Goal: Task Accomplishment & Management: Manage account settings

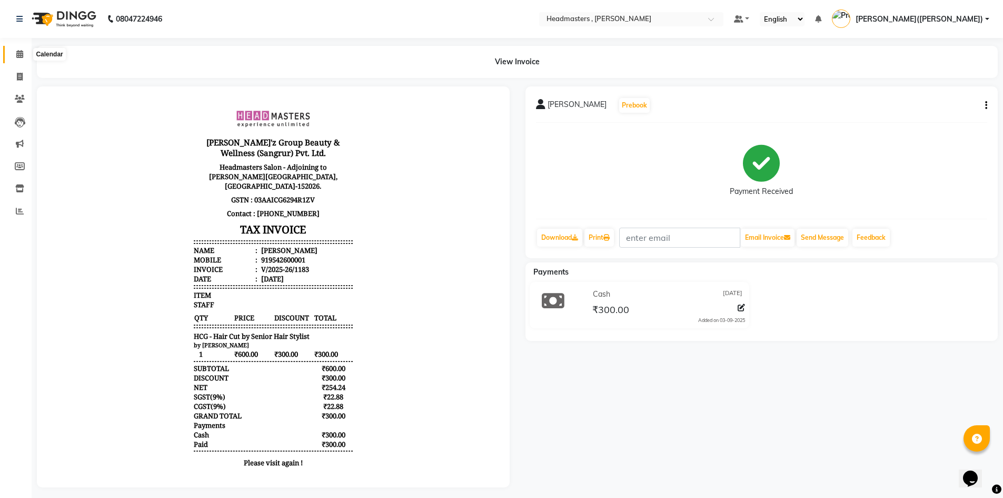
drag, startPoint x: 0, startPoint y: 0, endPoint x: 21, endPoint y: 55, distance: 59.0
click at [21, 55] on icon at bounding box center [19, 54] width 7 height 8
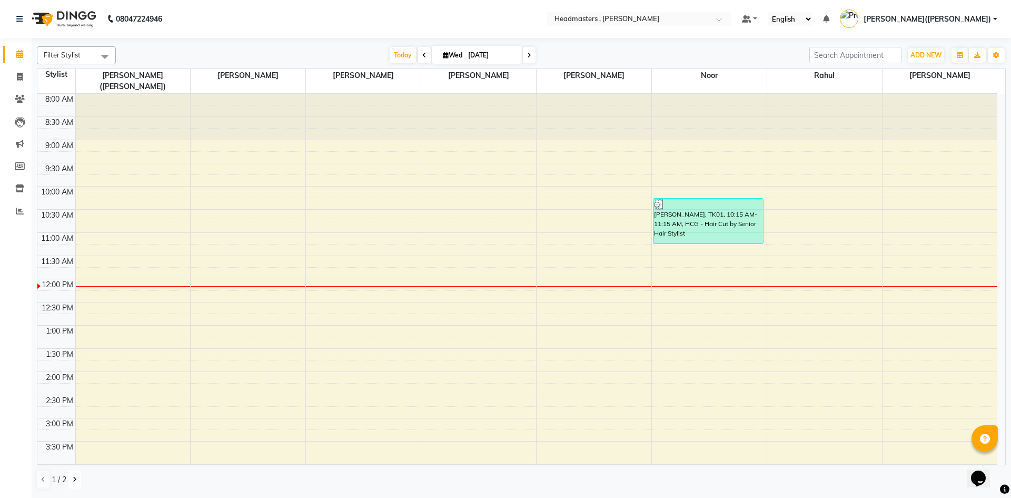
click at [78, 482] on button at bounding box center [74, 479] width 13 height 18
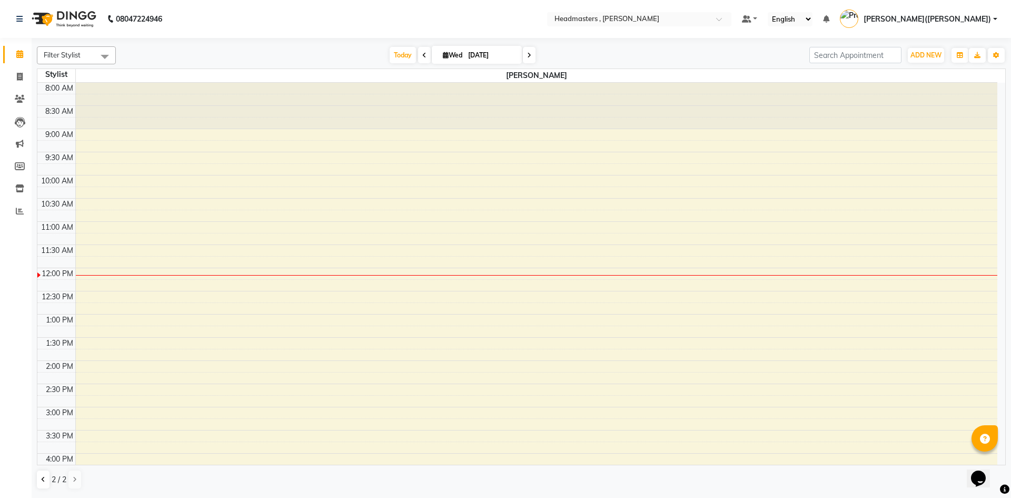
click at [100, 226] on div "8:00 AM 8:30 AM 9:00 AM 9:30 AM 10:00 AM 10:30 AM 11:00 AM 11:30 AM 12:00 PM 12…" at bounding box center [517, 384] width 960 height 602
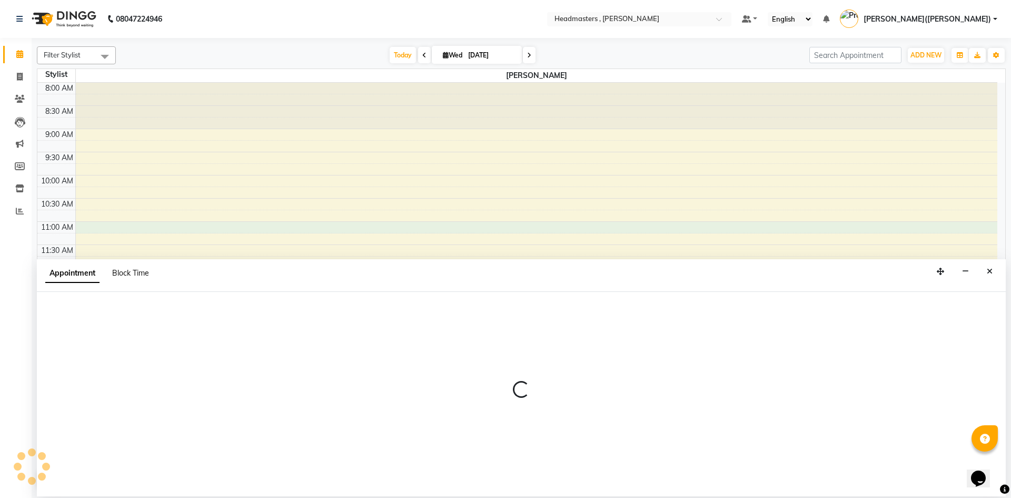
select select "85124"
select select "660"
select select "tentative"
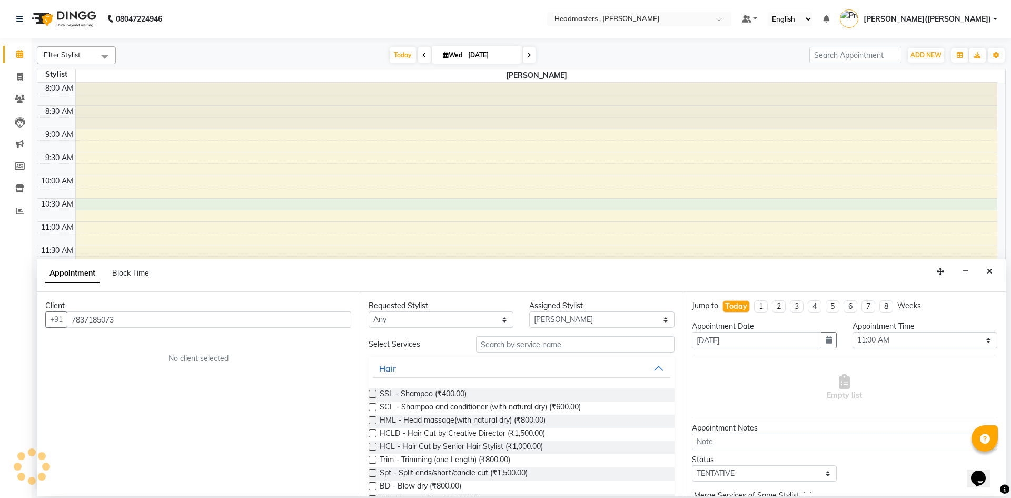
click at [143, 200] on div "8:00 AM 8:30 AM 9:00 AM 9:30 AM 10:00 AM 10:30 AM 11:00 AM 11:30 AM 12:00 PM 12…" at bounding box center [517, 384] width 960 height 602
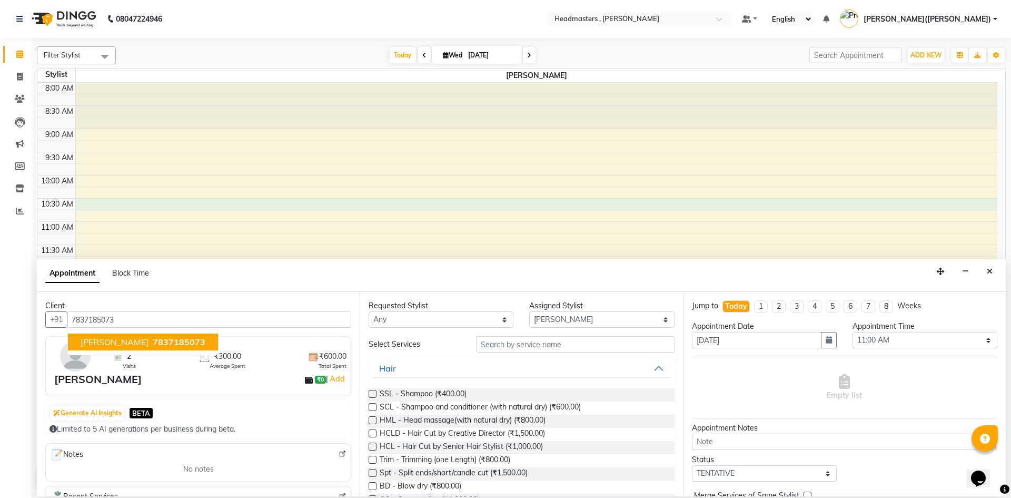
type input "7837185073"
click at [528, 346] on input "text" at bounding box center [575, 344] width 199 height 16
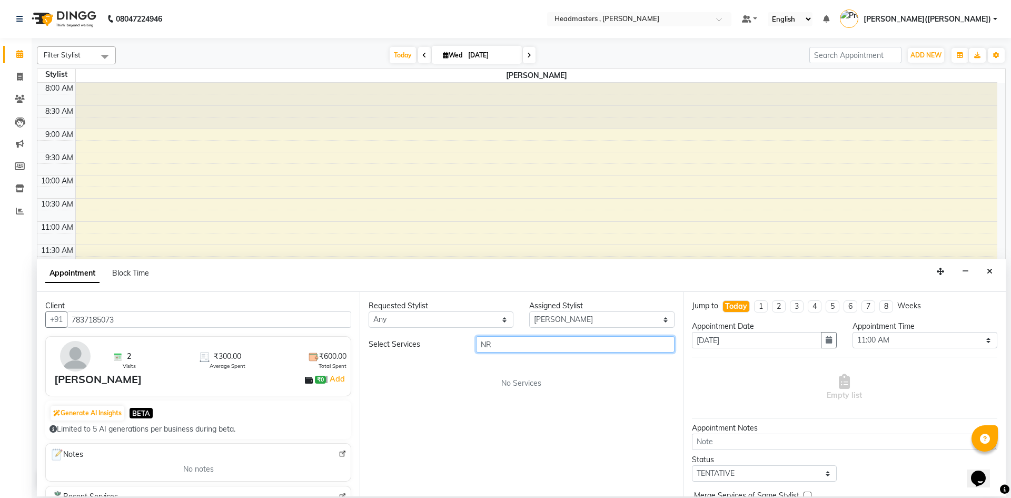
type input "N"
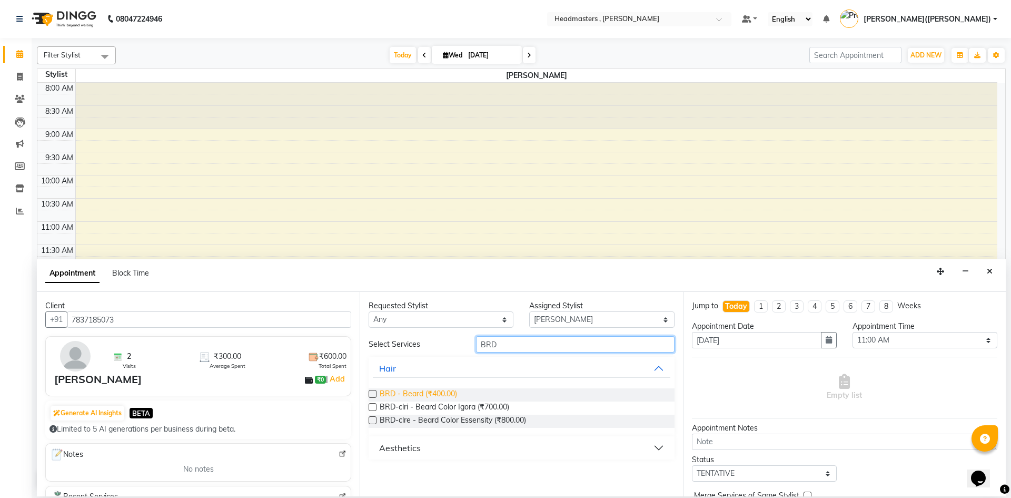
type input "BRD"
click at [414, 391] on span "BRD - Beard (₹400.00)" at bounding box center [418, 394] width 77 height 13
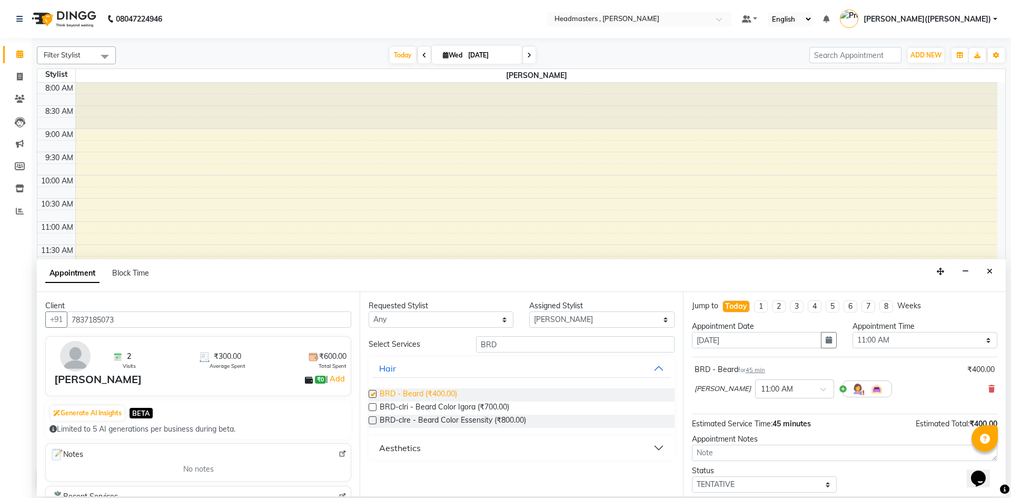
checkbox input "false"
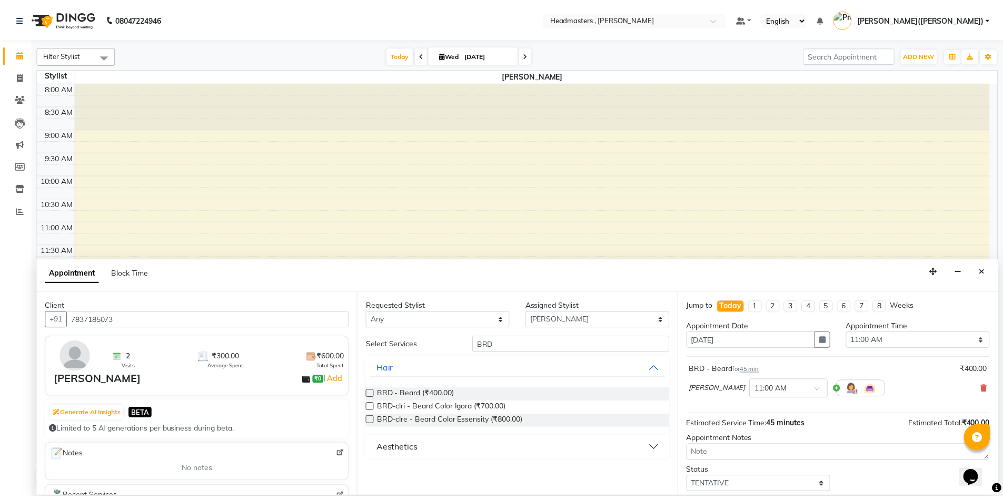
scroll to position [45, 0]
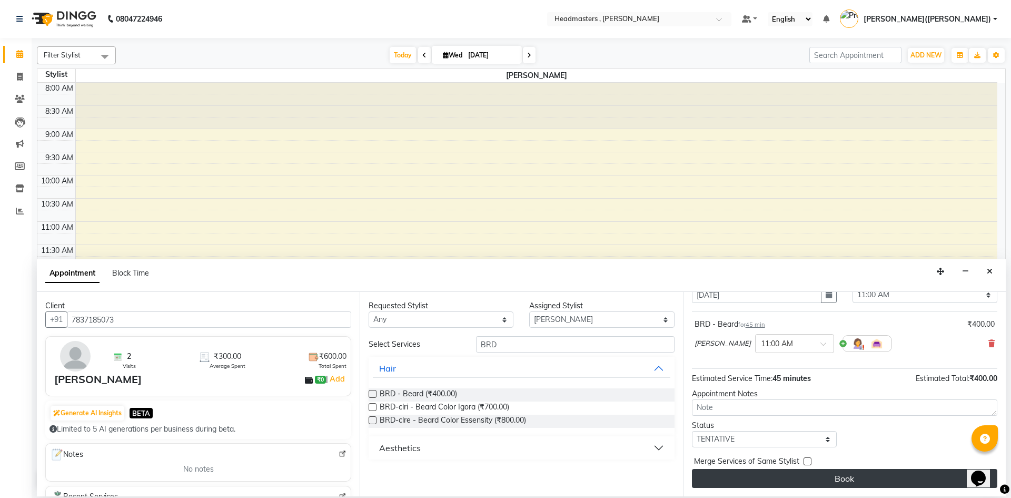
click at [905, 479] on button "Book" at bounding box center [844, 478] width 305 height 19
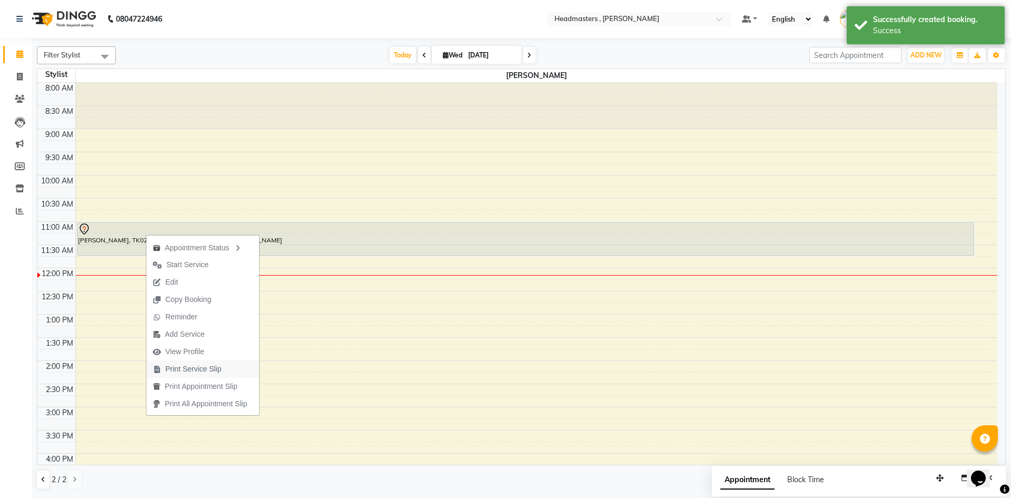
click at [197, 369] on span "Print Service Slip" at bounding box center [193, 368] width 56 height 11
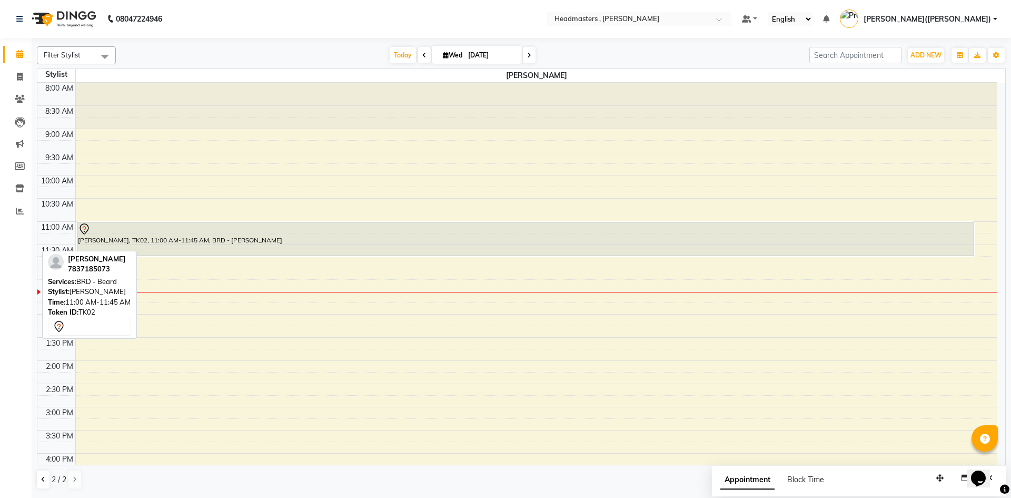
click at [206, 240] on div "[PERSON_NAME], TK02, 11:00 AM-11:45 AM, BRD - [PERSON_NAME]" at bounding box center [525, 238] width 897 height 33
select select "7"
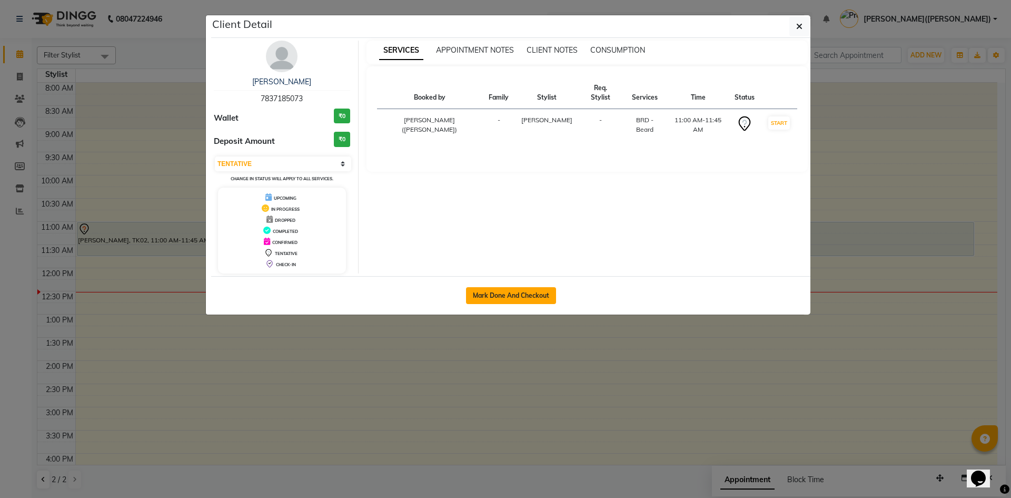
click at [505, 293] on button "Mark Done And Checkout" at bounding box center [511, 295] width 90 height 17
select select "8566"
select select "service"
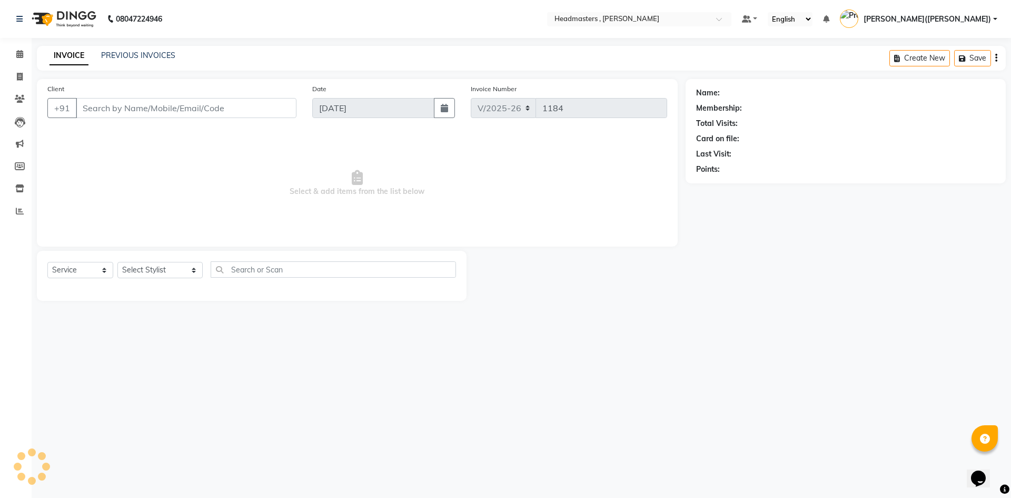
type input "7837185073"
select select "85124"
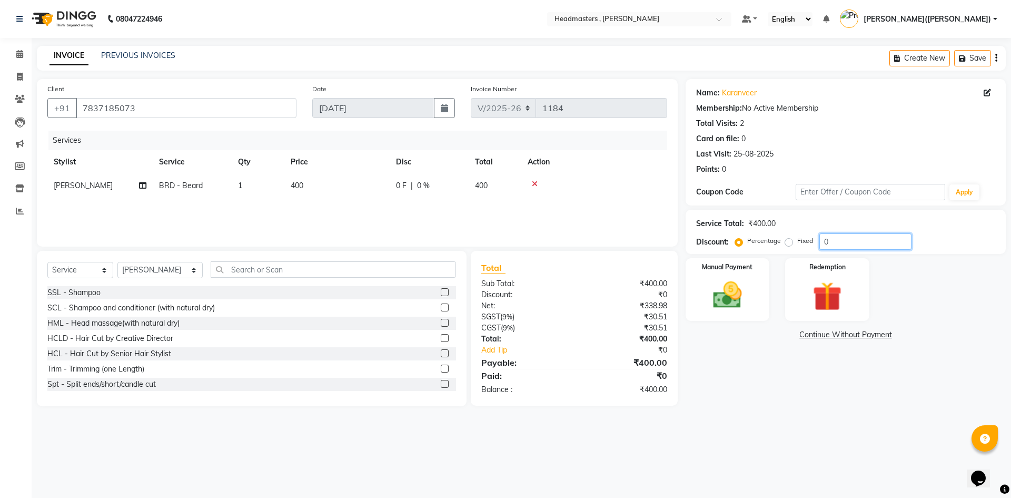
click at [862, 237] on input "0" at bounding box center [865, 241] width 92 height 16
type input "050"
click at [710, 275] on div "Manual Payment" at bounding box center [726, 289] width 87 height 65
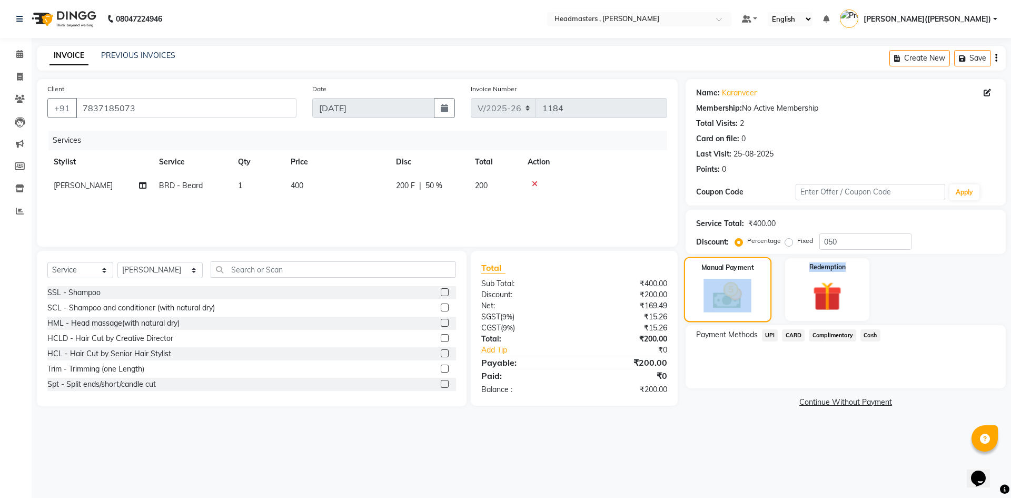
click at [710, 275] on div "Manual Payment" at bounding box center [726, 289] width 87 height 65
click at [875, 337] on span "Cash" at bounding box center [870, 335] width 20 height 12
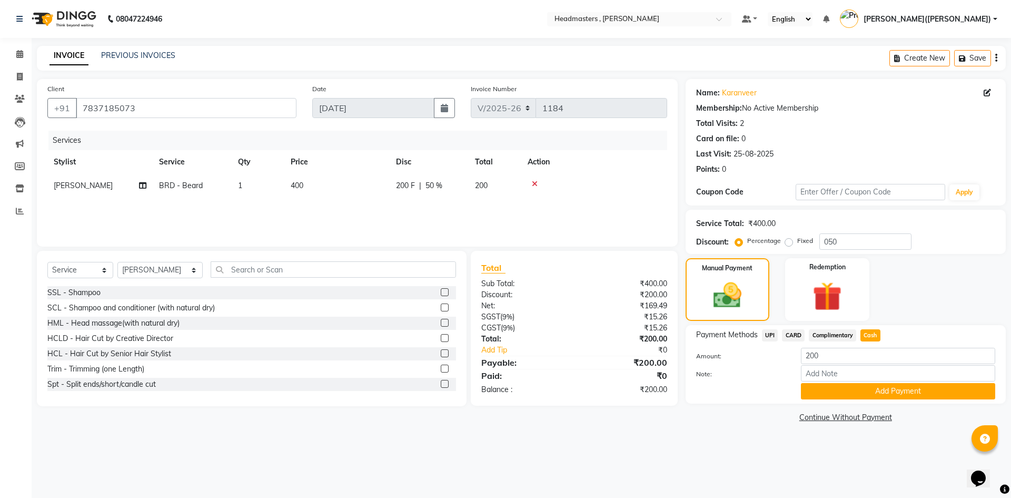
click at [866, 401] on div "Payment Methods UPI CARD Complimentary Cash Amount: 200 Note: Add Payment" at bounding box center [846, 364] width 320 height 78
click at [854, 393] on button "Add Payment" at bounding box center [898, 391] width 194 height 16
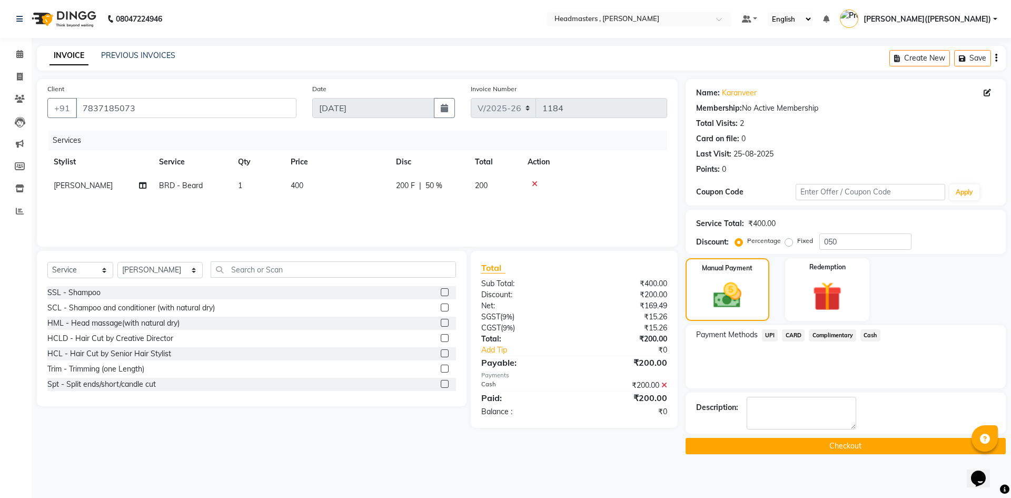
click at [817, 438] on button "Checkout" at bounding box center [846, 446] width 320 height 16
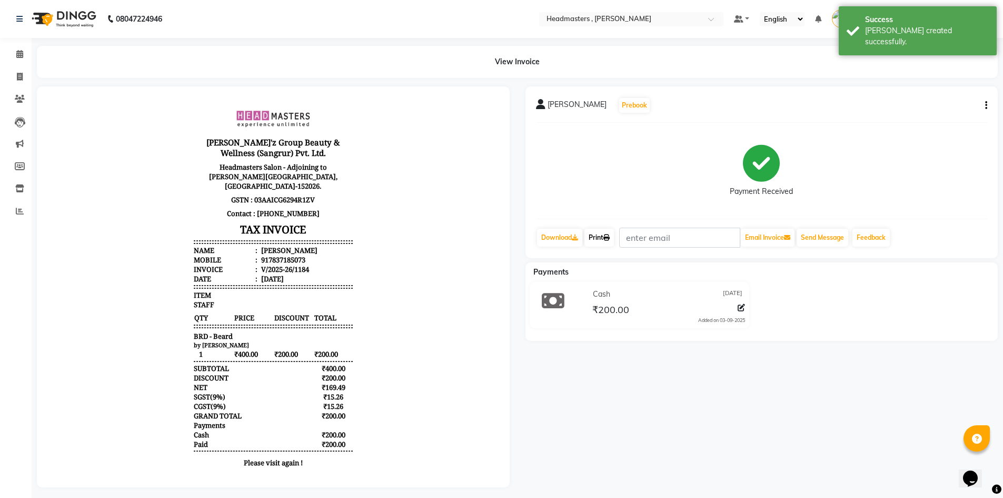
click at [601, 240] on link "Print" at bounding box center [598, 238] width 29 height 18
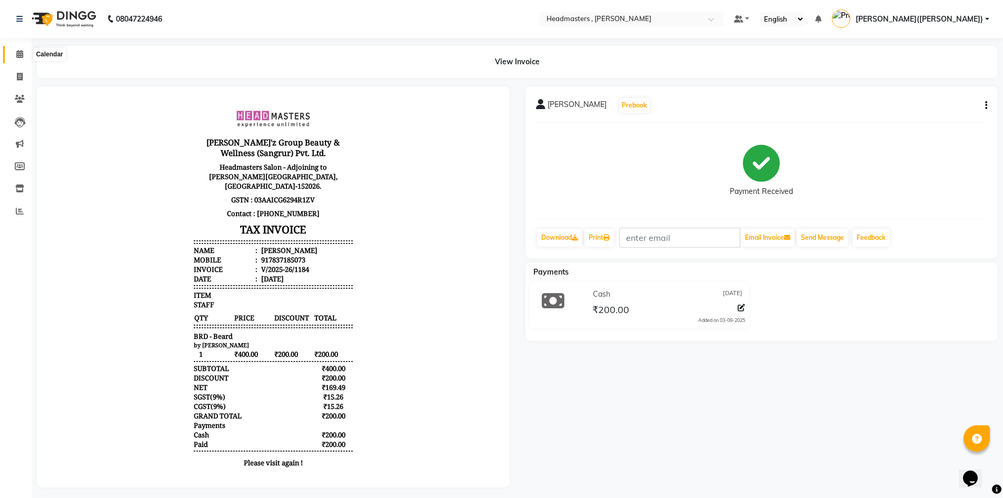
click at [23, 53] on icon at bounding box center [19, 54] width 7 height 8
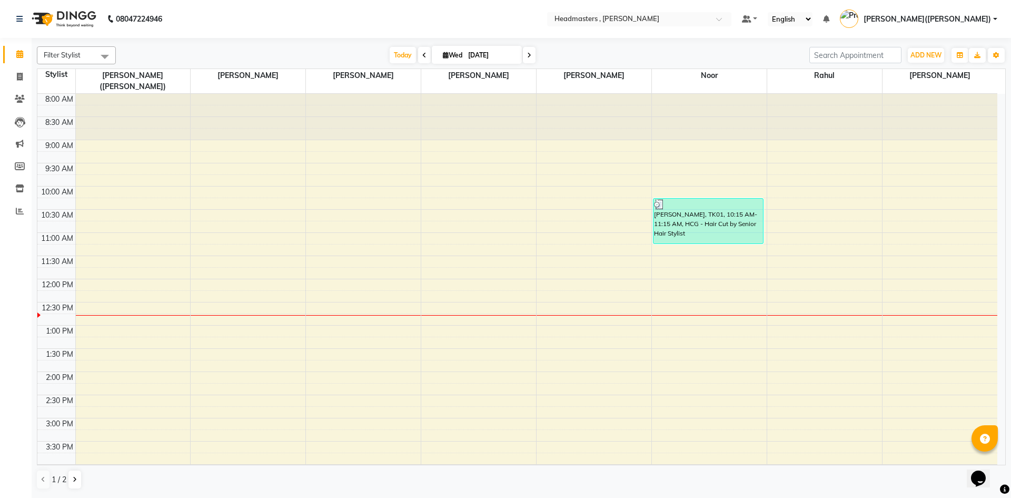
click at [893, 241] on div "8:00 AM 8:30 AM 9:00 AM 9:30 AM 10:00 AM 10:30 AM 11:00 AM 11:30 AM 12:00 PM 12…" at bounding box center [517, 395] width 960 height 602
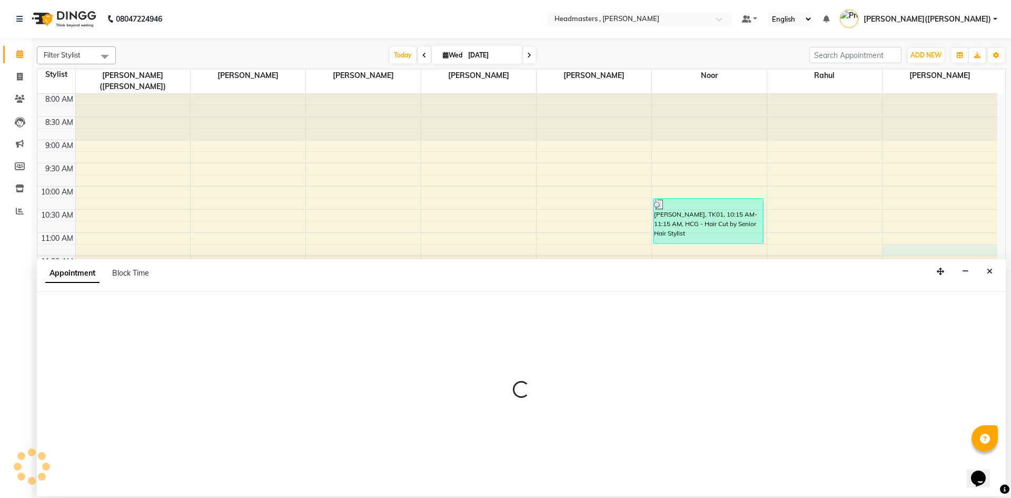
select select "86642"
select select "675"
select select "tentative"
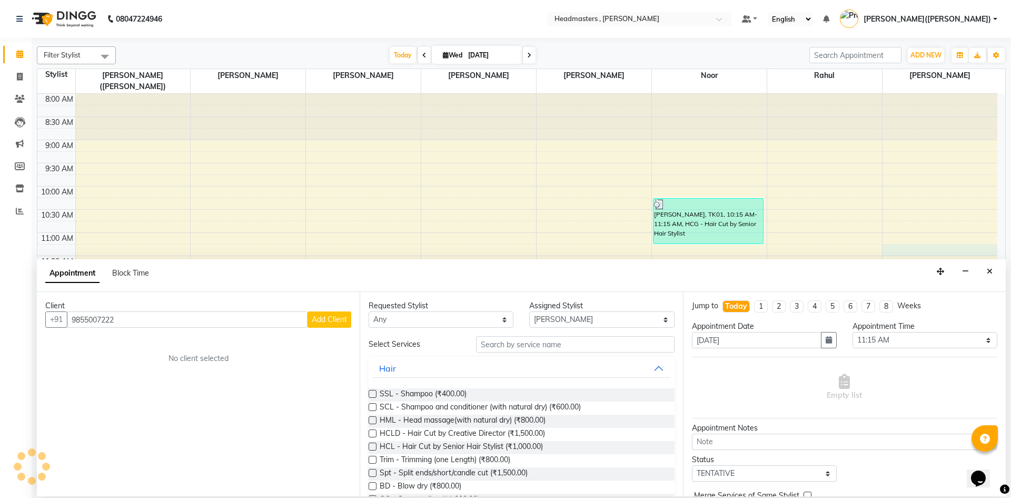
type input "9855007222"
click at [332, 319] on span "Add Client" at bounding box center [329, 318] width 35 height 9
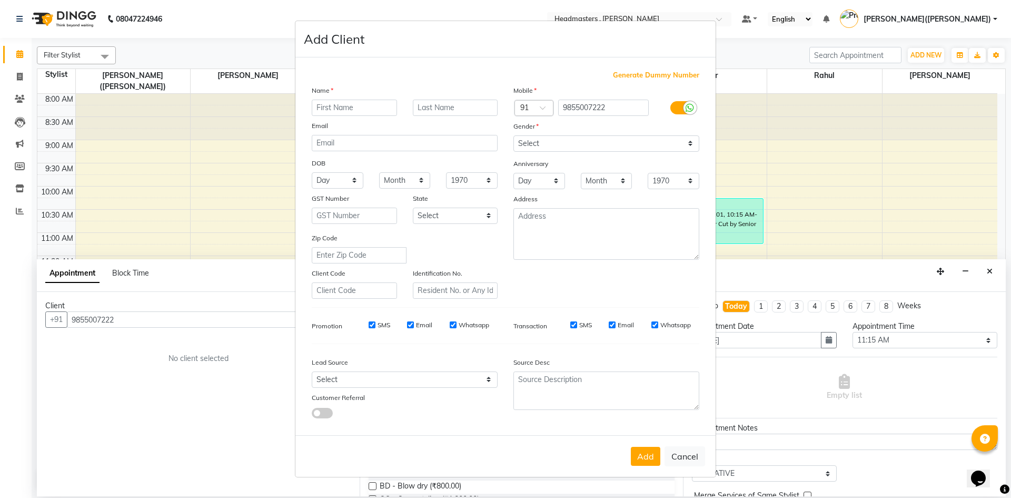
click at [338, 111] on input "text" at bounding box center [354, 108] width 85 height 16
type input "DUPESHDEEP"
click at [686, 141] on select "Select [DEMOGRAPHIC_DATA] [DEMOGRAPHIC_DATA] Other Prefer Not To Say" at bounding box center [606, 143] width 186 height 16
click at [513, 135] on select "Select [DEMOGRAPHIC_DATA] [DEMOGRAPHIC_DATA] Other Prefer Not To Say" at bounding box center [606, 143] width 186 height 16
click at [1003, 259] on ngb-modal-window "Add Client Generate Dummy Number Name DUPESHDEEP Email DOB Day 01 02 03 04 05 0…" at bounding box center [505, 249] width 1011 height 498
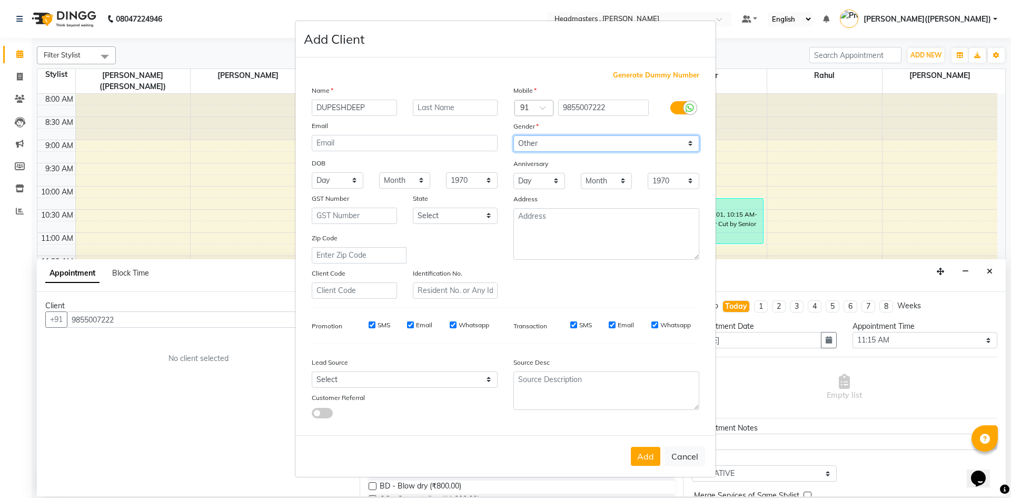
click at [692, 140] on select "Select [DEMOGRAPHIC_DATA] [DEMOGRAPHIC_DATA] Other Prefer Not To Say" at bounding box center [606, 143] width 186 height 16
select select "[DEMOGRAPHIC_DATA]"
click at [513, 135] on select "Select [DEMOGRAPHIC_DATA] [DEMOGRAPHIC_DATA] Other Prefer Not To Say" at bounding box center [606, 143] width 186 height 16
click at [638, 458] on button "Add" at bounding box center [645, 456] width 29 height 19
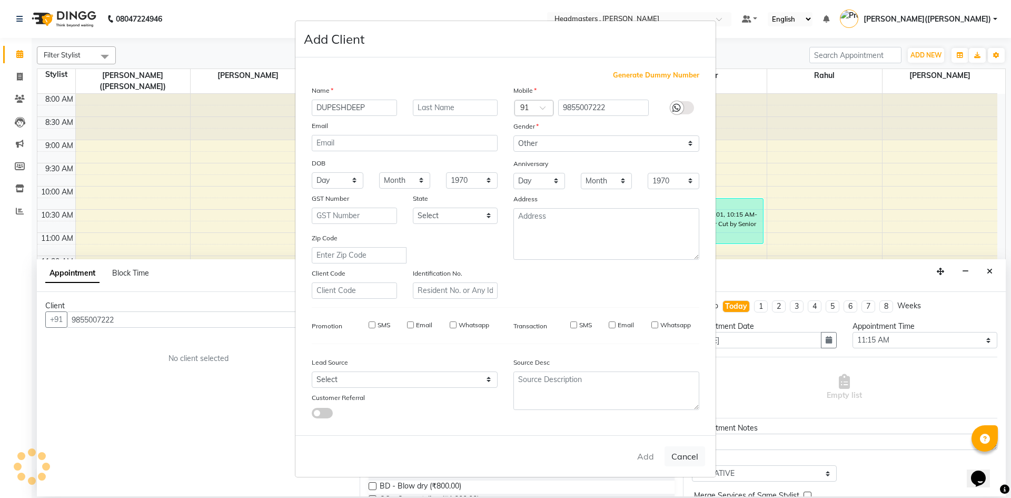
select select
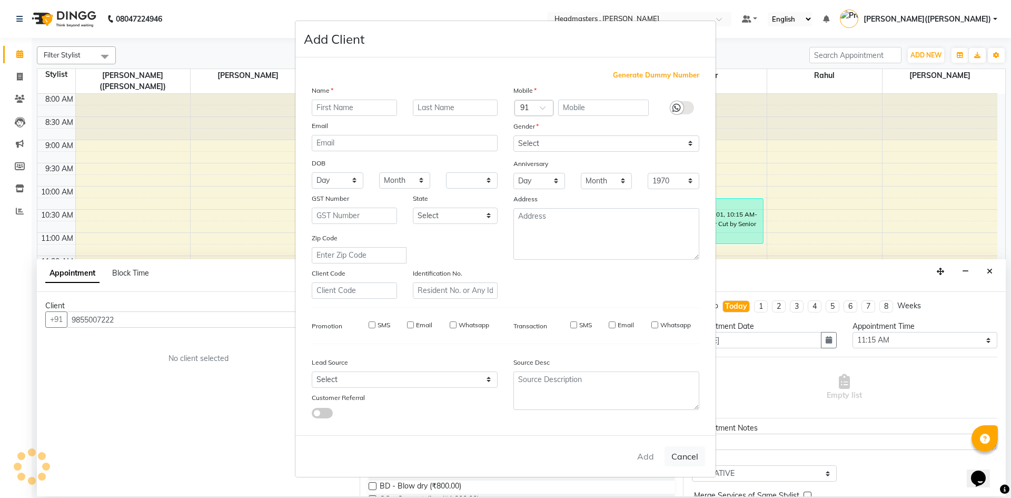
select select
checkbox input "false"
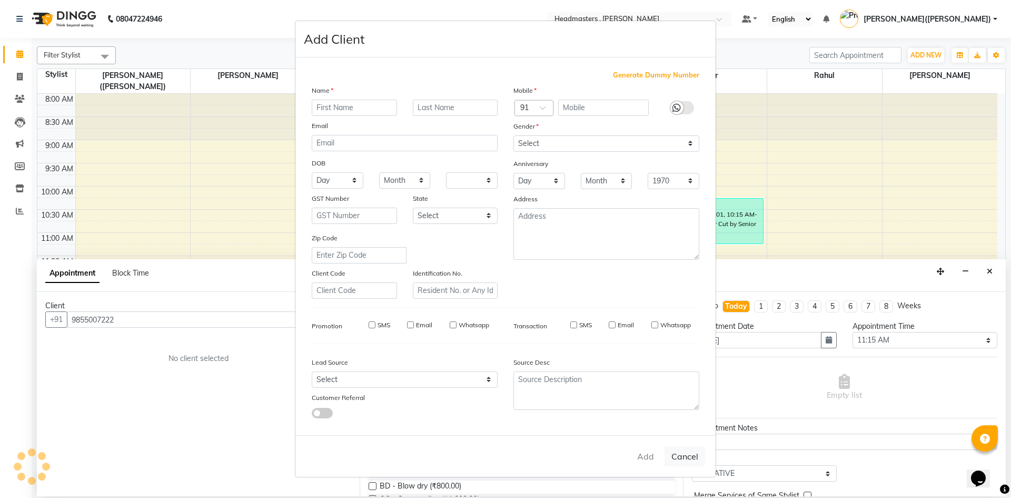
checkbox input "false"
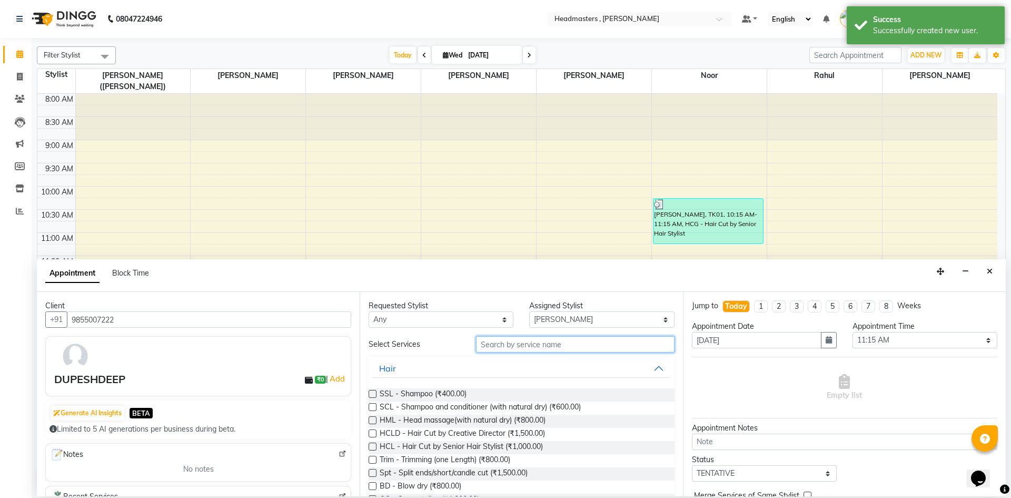
click at [495, 343] on input "text" at bounding box center [575, 344] width 199 height 16
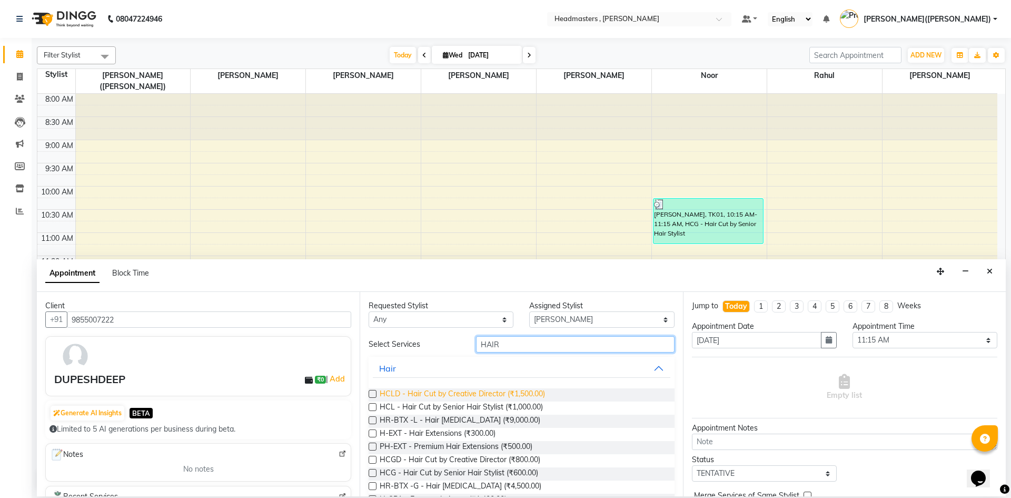
type input "HAIR"
click at [439, 390] on span "HCLD - Hair Cut by Creative Director (₹1,500.00)" at bounding box center [462, 394] width 165 height 13
checkbox input "false"
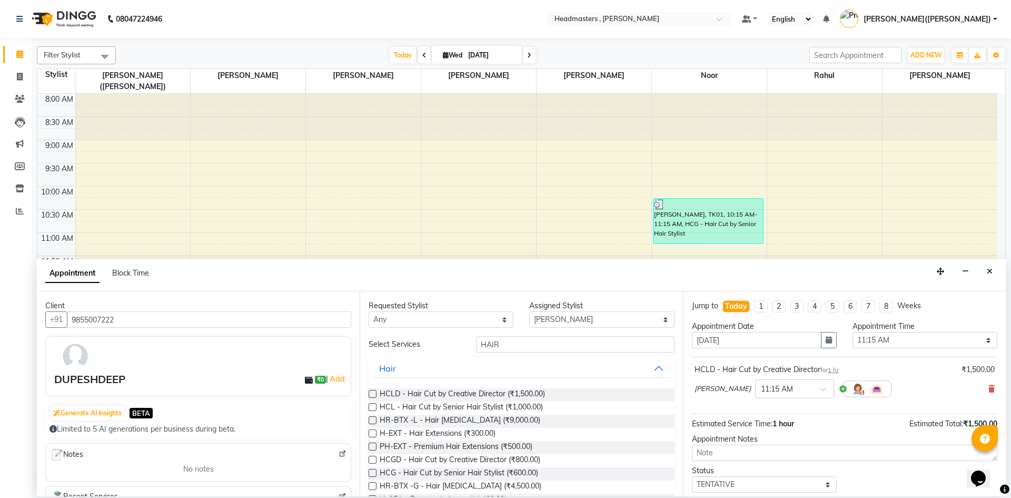
scroll to position [45, 0]
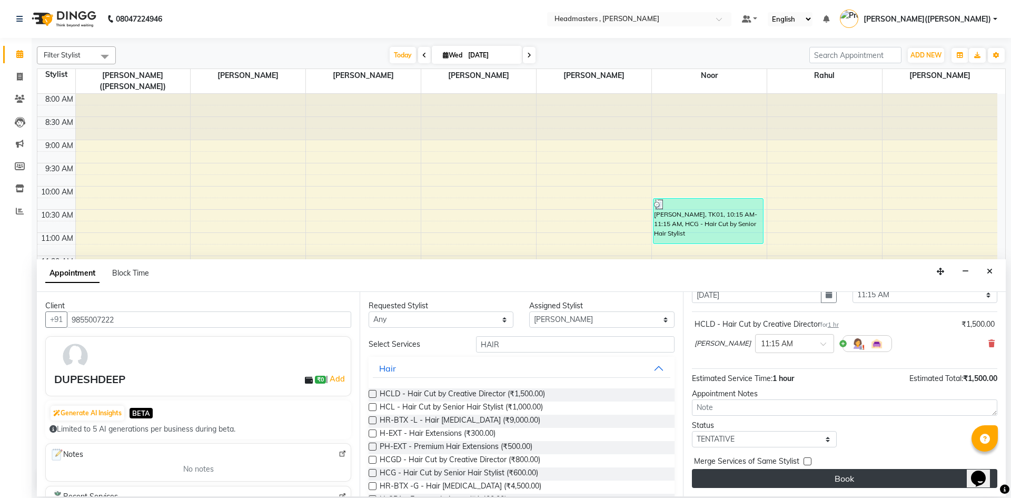
click at [874, 469] on button "Book" at bounding box center [844, 478] width 305 height 19
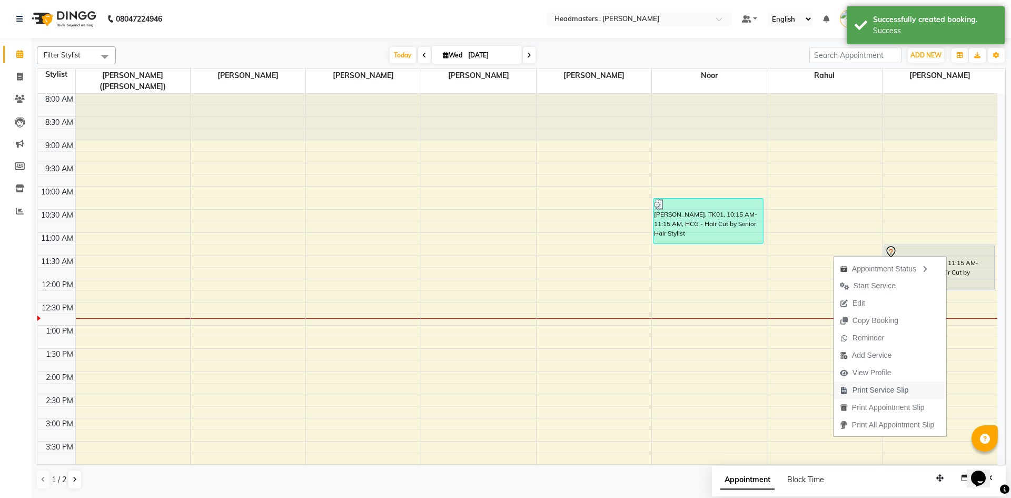
click at [872, 389] on span "Print Service Slip" at bounding box center [880, 389] width 56 height 11
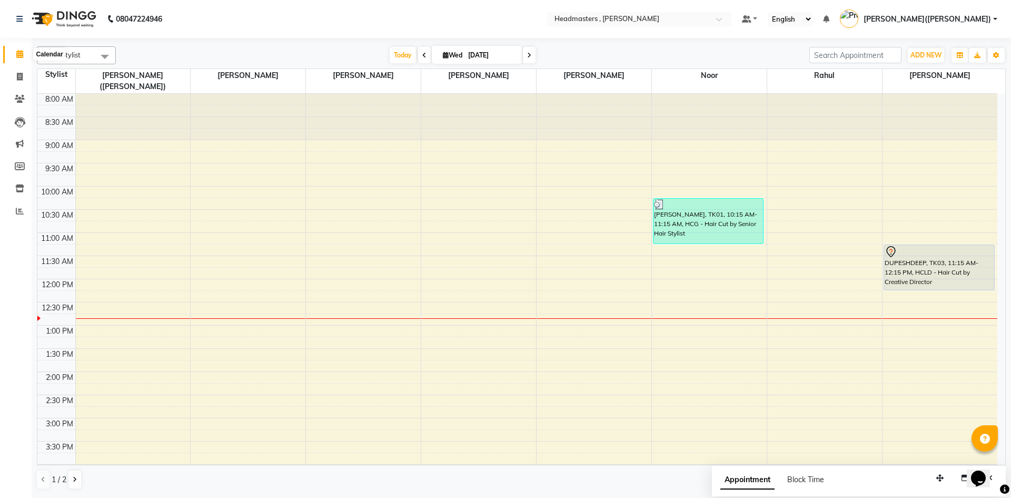
click at [22, 57] on icon at bounding box center [19, 54] width 7 height 8
click at [19, 52] on icon at bounding box center [19, 54] width 7 height 8
click at [18, 52] on icon at bounding box center [19, 54] width 7 height 8
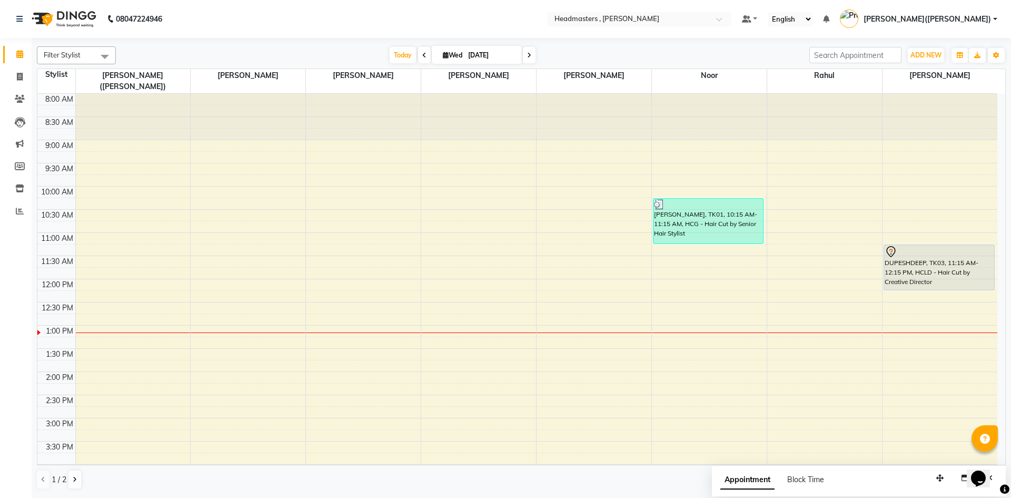
click at [906, 291] on div "8:00 AM 8:30 AM 9:00 AM 9:30 AM 10:00 AM 10:30 AM 11:00 AM 11:30 AM 12:00 PM 12…" at bounding box center [517, 395] width 960 height 602
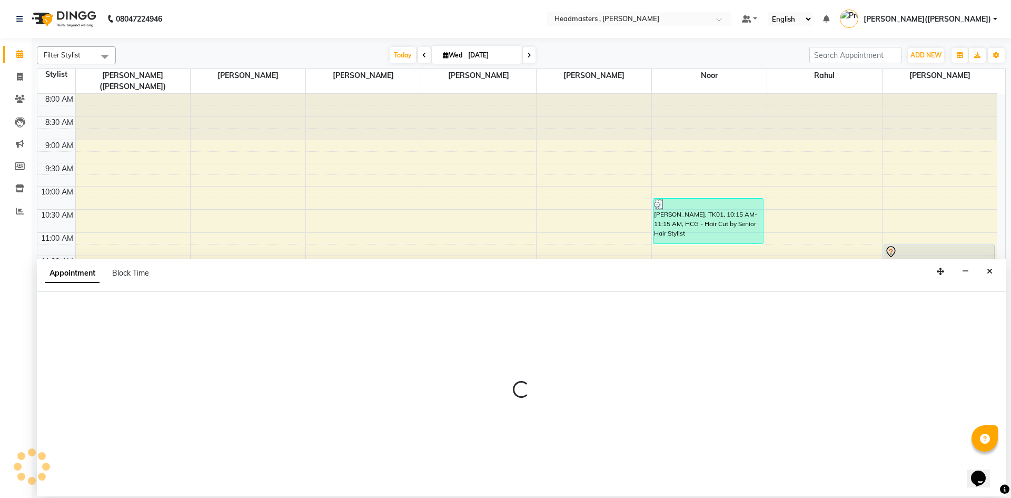
select select "86642"
select select "735"
select select "tentative"
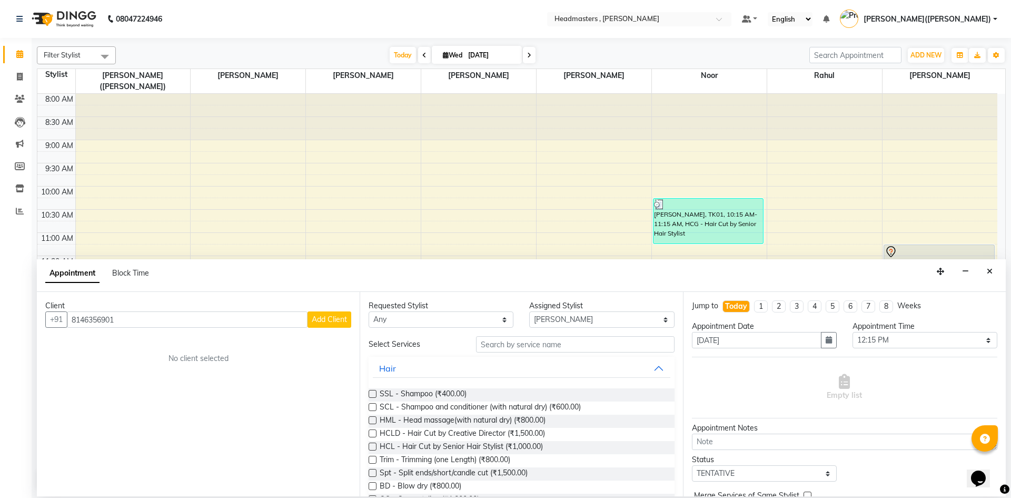
type input "8146356901"
click at [323, 318] on span "Add Client" at bounding box center [329, 318] width 35 height 9
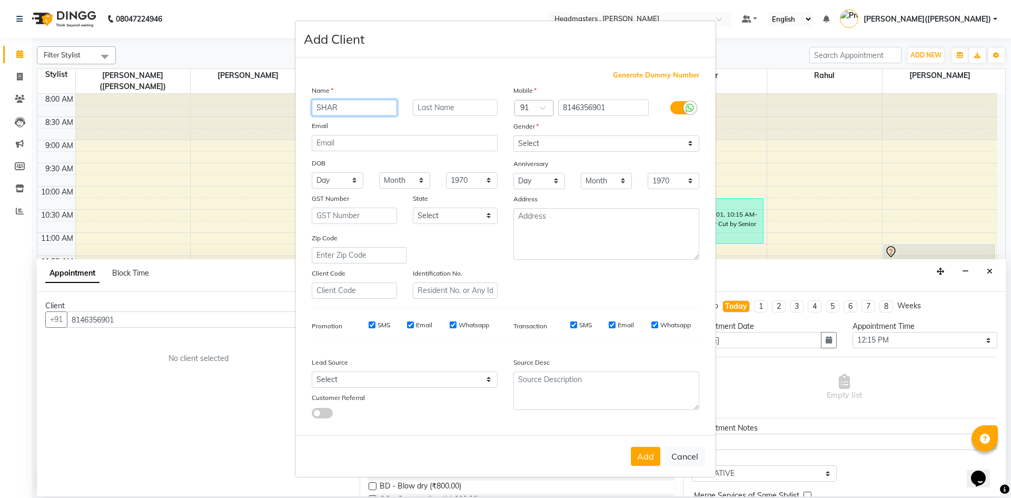
click at [350, 105] on input "SHAR" at bounding box center [354, 108] width 85 height 16
type input "[PERSON_NAME]"
click at [689, 142] on select "Select [DEMOGRAPHIC_DATA] [DEMOGRAPHIC_DATA] Other Prefer Not To Say" at bounding box center [606, 143] width 186 height 16
select select "[DEMOGRAPHIC_DATA]"
click at [513, 135] on select "Select [DEMOGRAPHIC_DATA] [DEMOGRAPHIC_DATA] Other Prefer Not To Say" at bounding box center [606, 143] width 186 height 16
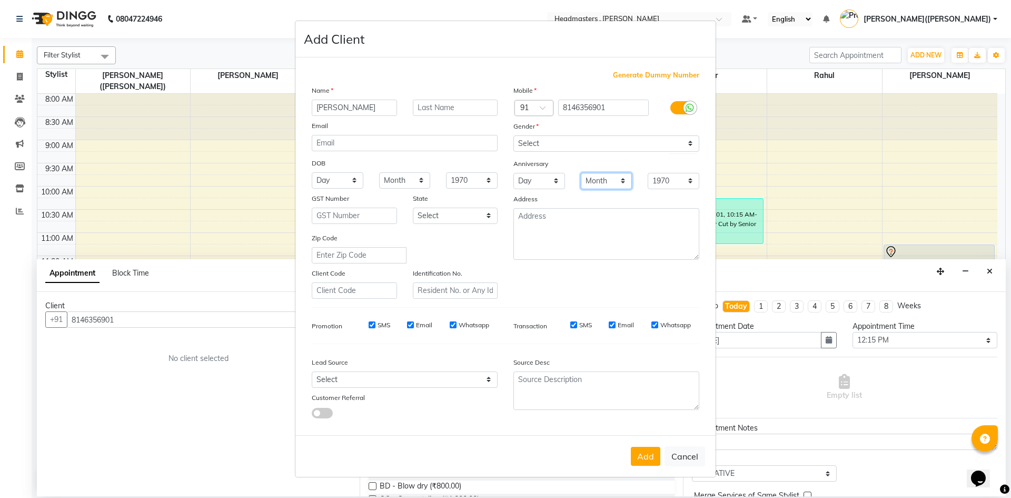
click at [618, 182] on select "Month January February March April May June July August September October Novem…" at bounding box center [607, 181] width 52 height 16
click at [651, 469] on div "Add Cancel" at bounding box center [505, 456] width 420 height 42
click at [650, 465] on div "Add Cancel" at bounding box center [505, 456] width 420 height 42
click at [650, 462] on button "Add" at bounding box center [645, 456] width 29 height 19
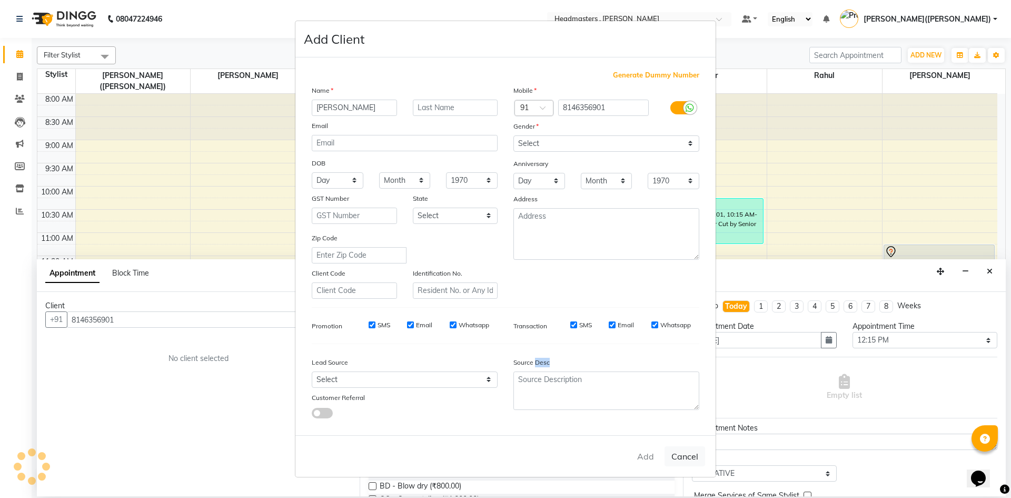
click at [650, 462] on div "Add Cancel" at bounding box center [505, 456] width 420 height 42
select select
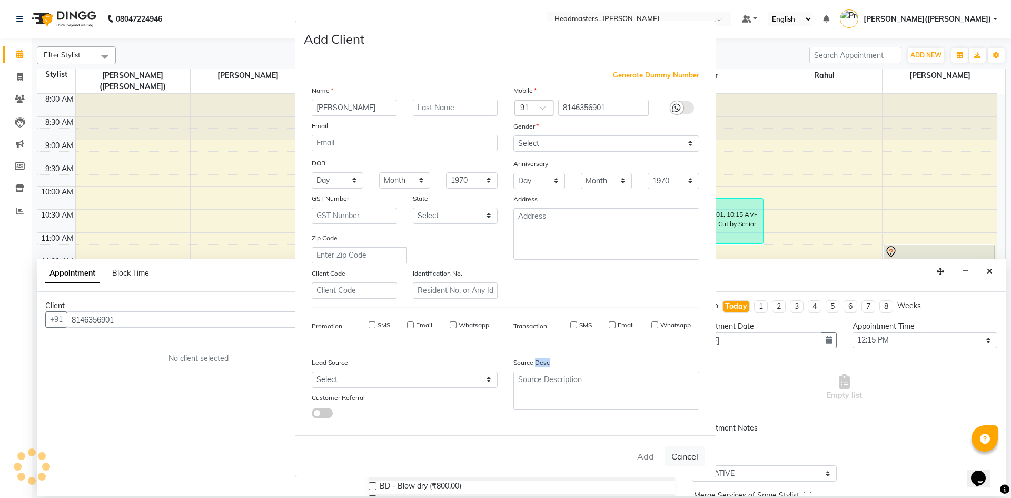
select select
checkbox input "false"
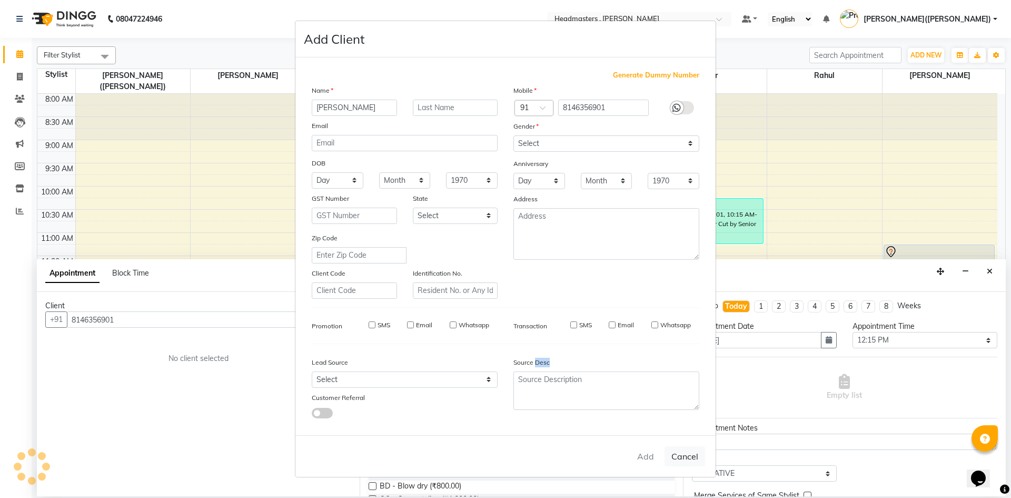
checkbox input "false"
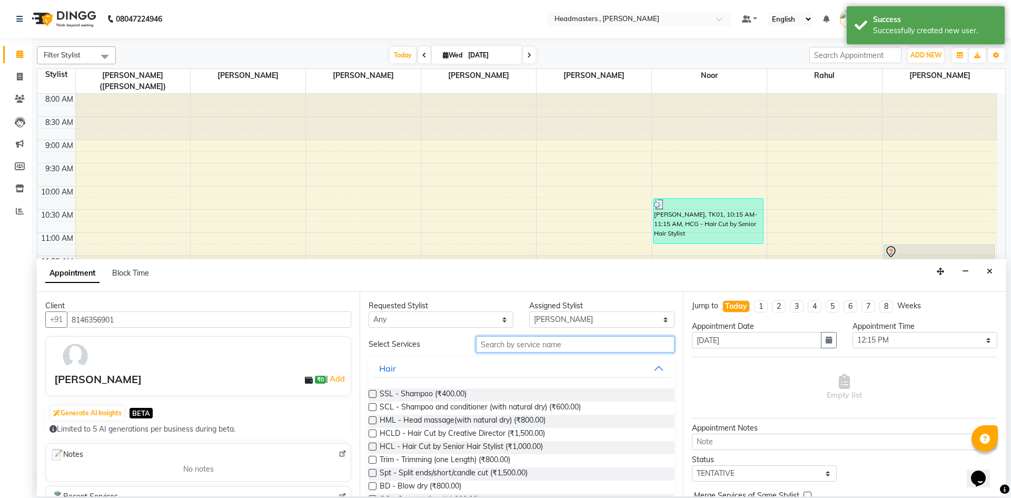
click at [548, 344] on input "text" at bounding box center [575, 344] width 199 height 16
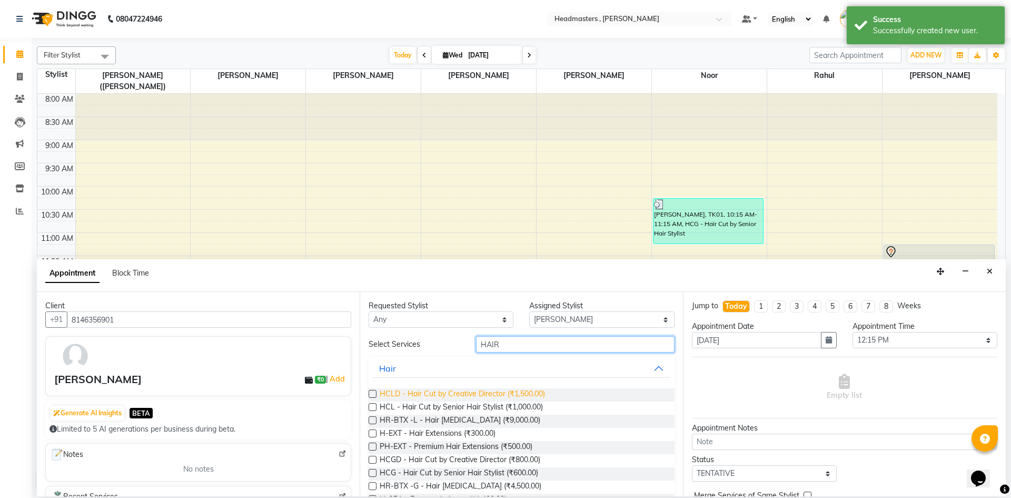
type input "HAIR"
click at [511, 390] on span "HCLD - Hair Cut by Creative Director (₹1,500.00)" at bounding box center [462, 394] width 165 height 13
checkbox input "false"
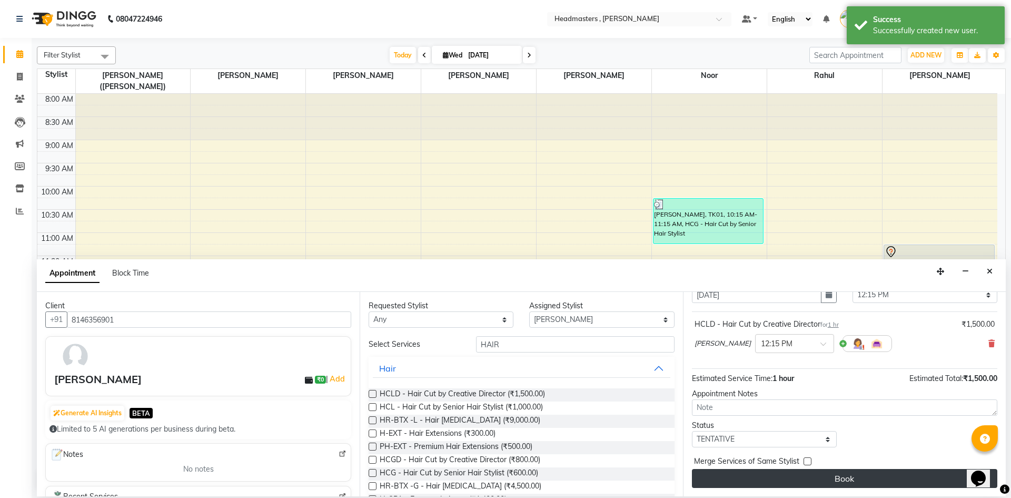
click at [893, 482] on button "Book" at bounding box center [844, 478] width 305 height 19
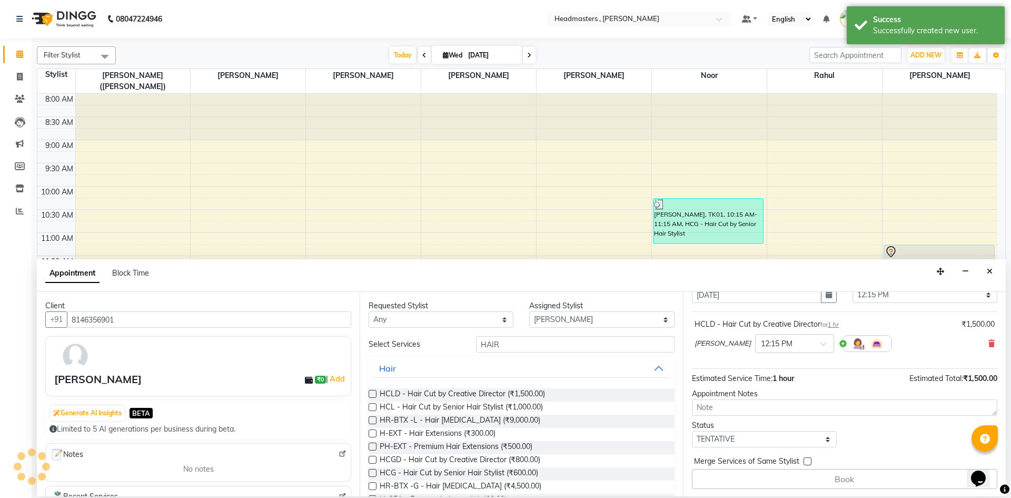
click at [893, 482] on div "Book" at bounding box center [844, 479] width 305 height 20
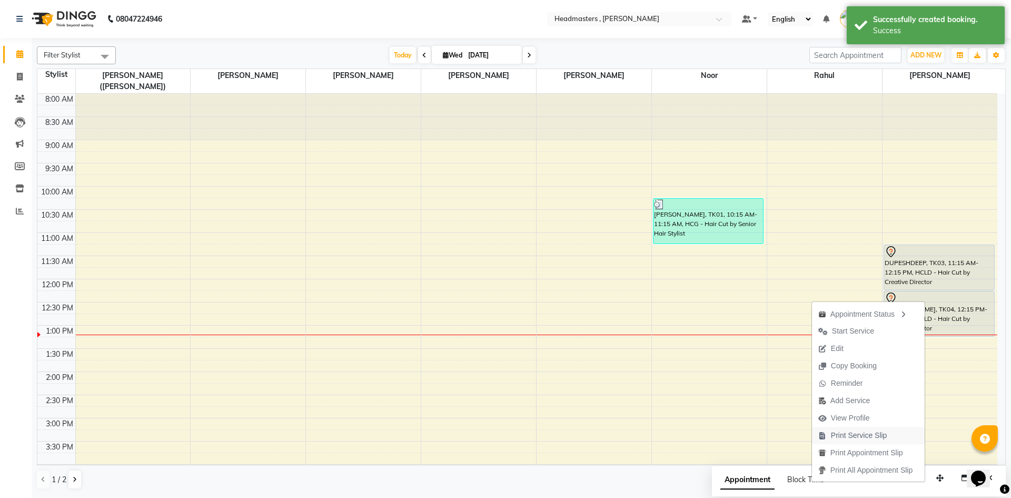
click at [856, 430] on span "Print Service Slip" at bounding box center [859, 435] width 56 height 11
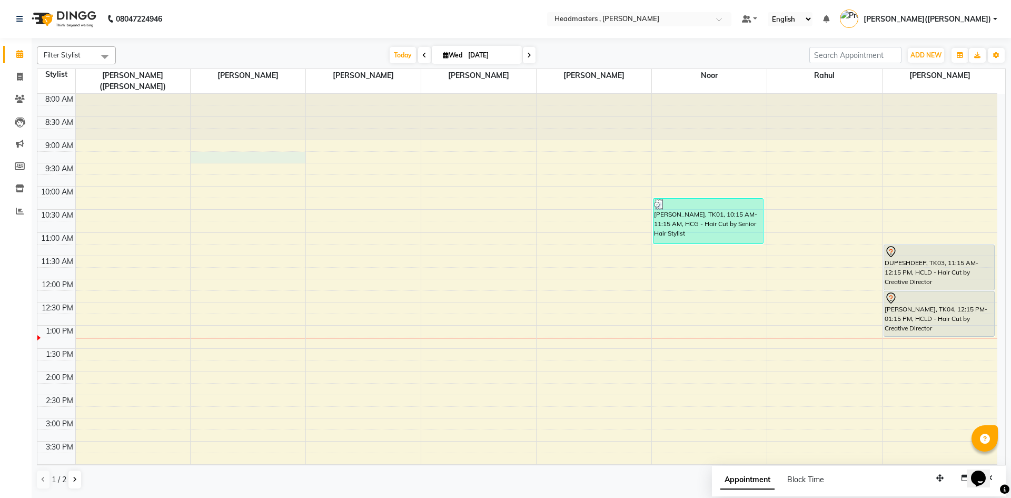
click at [239, 144] on div "8:00 AM 8:30 AM 9:00 AM 9:30 AM 10:00 AM 10:30 AM 11:00 AM 11:30 AM 12:00 PM 12…" at bounding box center [517, 395] width 960 height 602
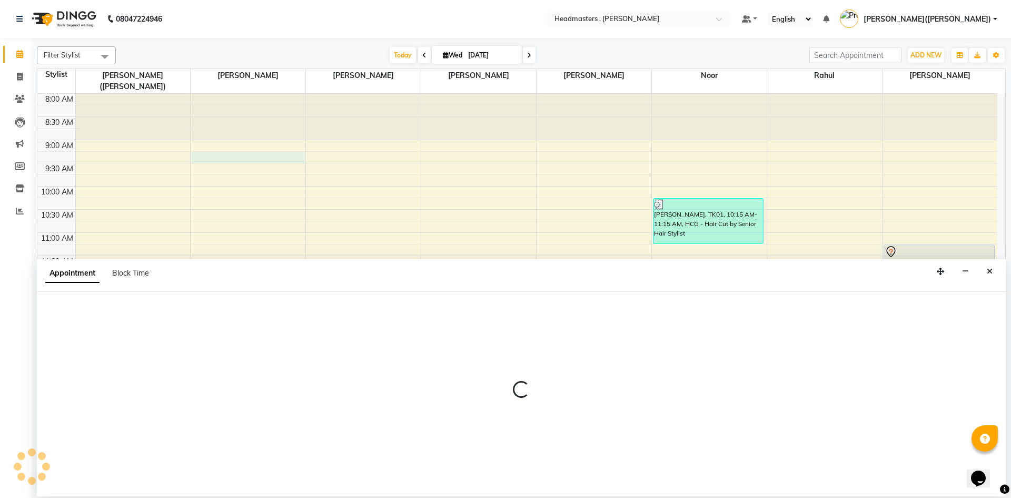
select select "85122"
select select "555"
select select "tentative"
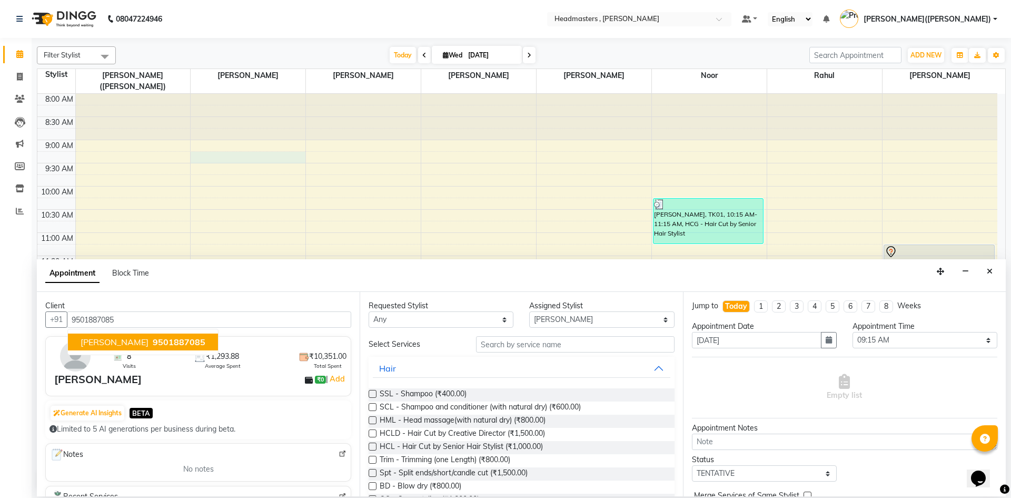
type input "9501887085"
click at [530, 347] on input "text" at bounding box center [575, 344] width 199 height 16
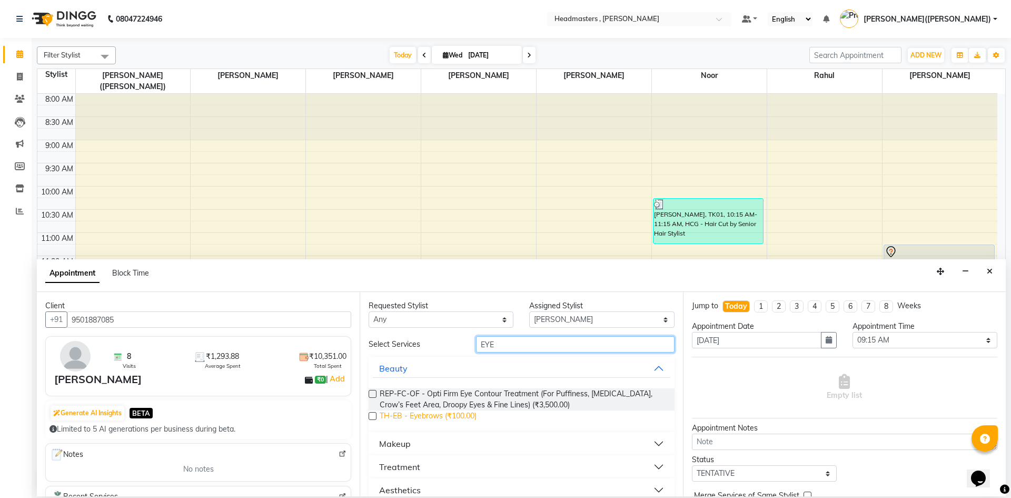
type input "EYE"
click at [445, 411] on span "TH-EB - Eyebrows (₹100.00)" at bounding box center [428, 416] width 97 height 13
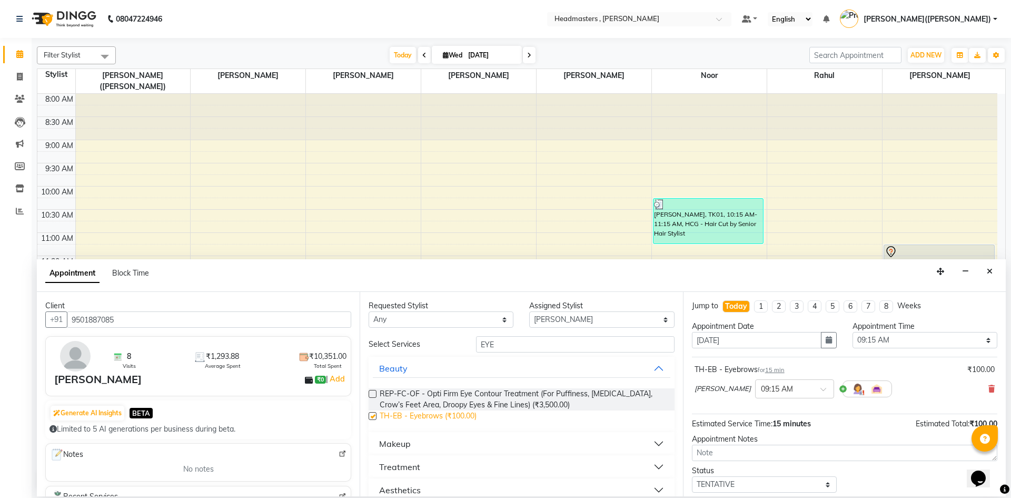
checkbox input "false"
click at [517, 344] on input "EYE" at bounding box center [575, 344] width 199 height 16
type input "E"
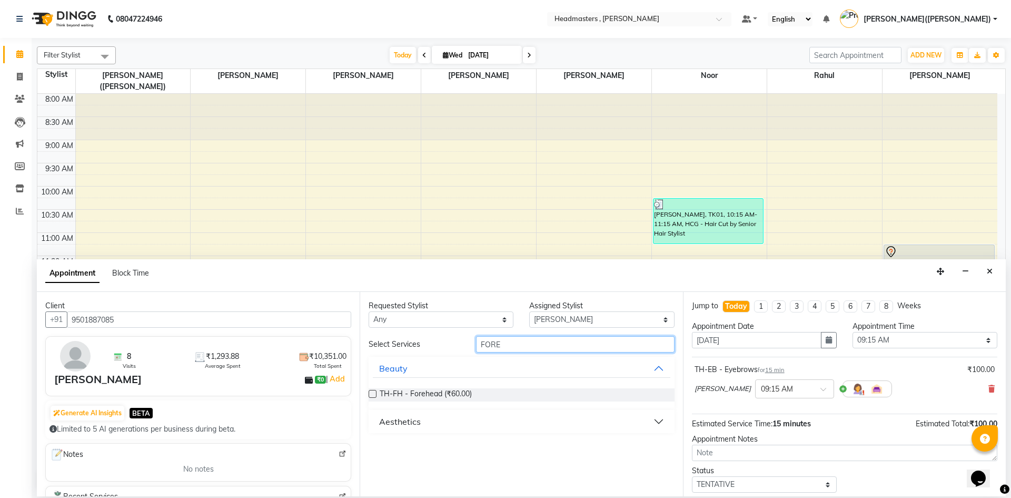
type input "FORE"
click at [493, 390] on div "TH-FH - Forehead (₹60.00)" at bounding box center [521, 394] width 305 height 13
click at [448, 392] on span "TH-FH - Forehead (₹60.00)" at bounding box center [426, 394] width 92 height 13
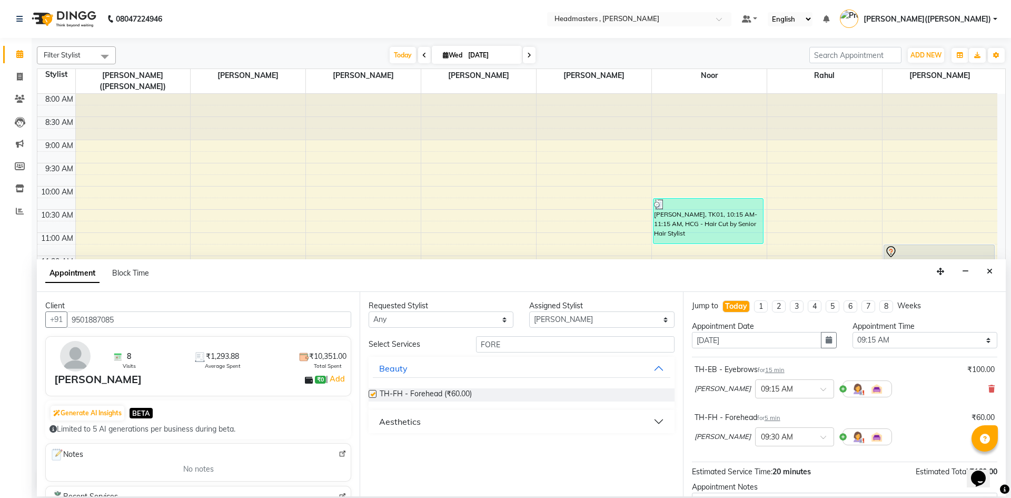
checkbox input "false"
click at [542, 342] on input "FORE" at bounding box center [575, 344] width 199 height 16
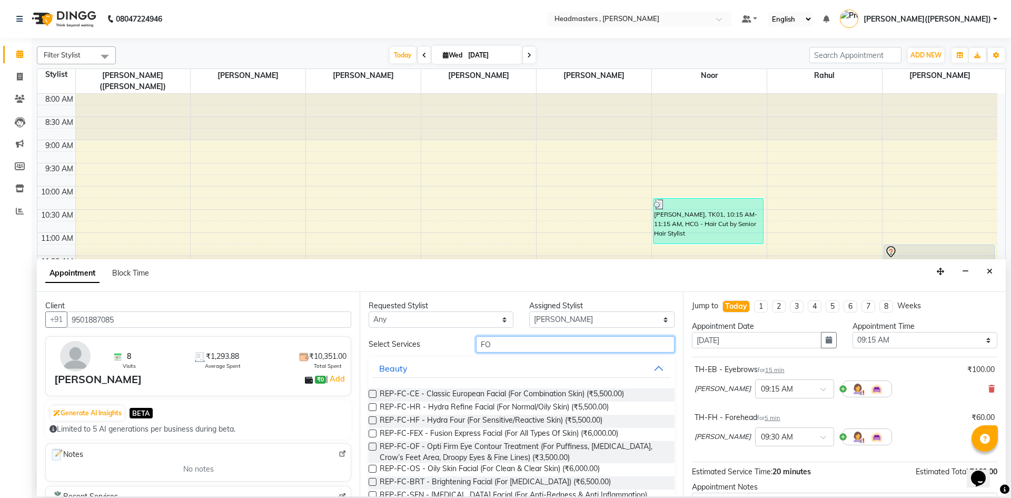
type input "F"
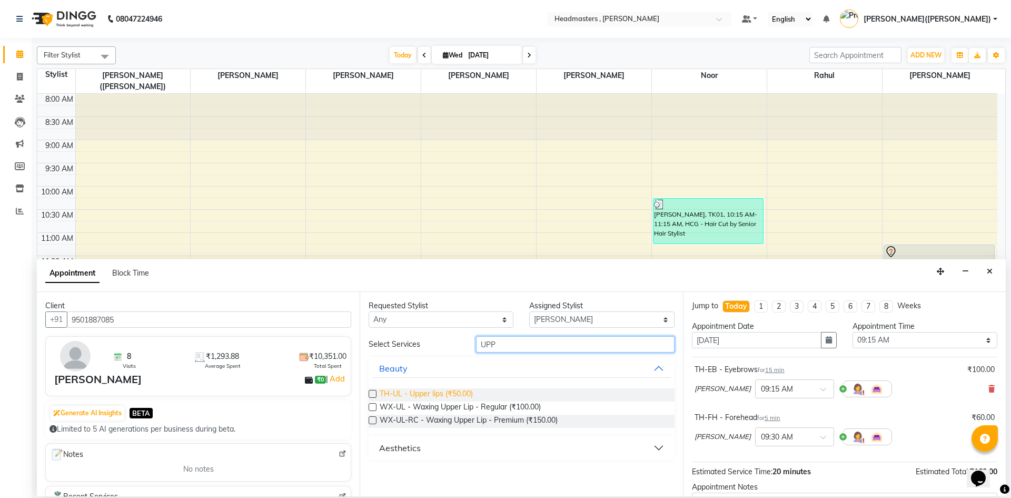
type input "UPP"
click at [472, 392] on span "TH-UL - Upper lips (₹50.00)" at bounding box center [426, 394] width 93 height 13
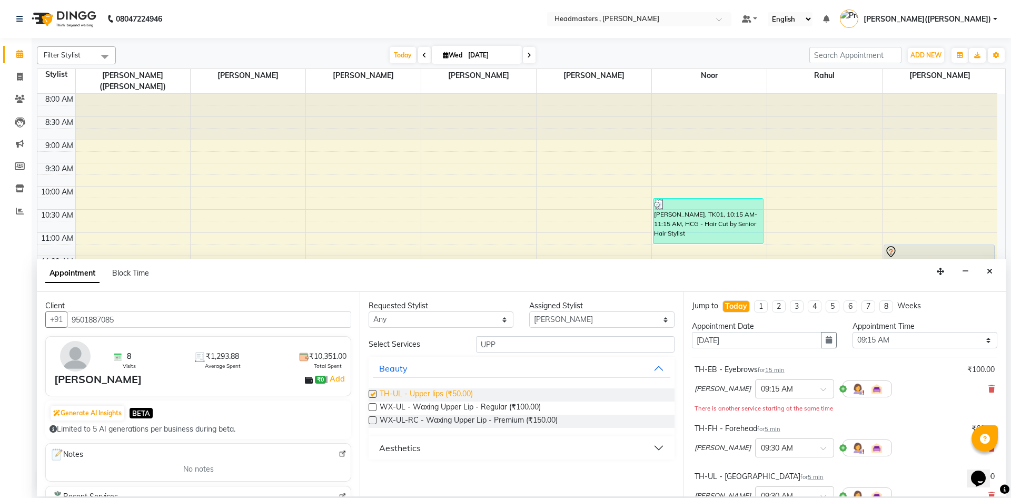
checkbox input "false"
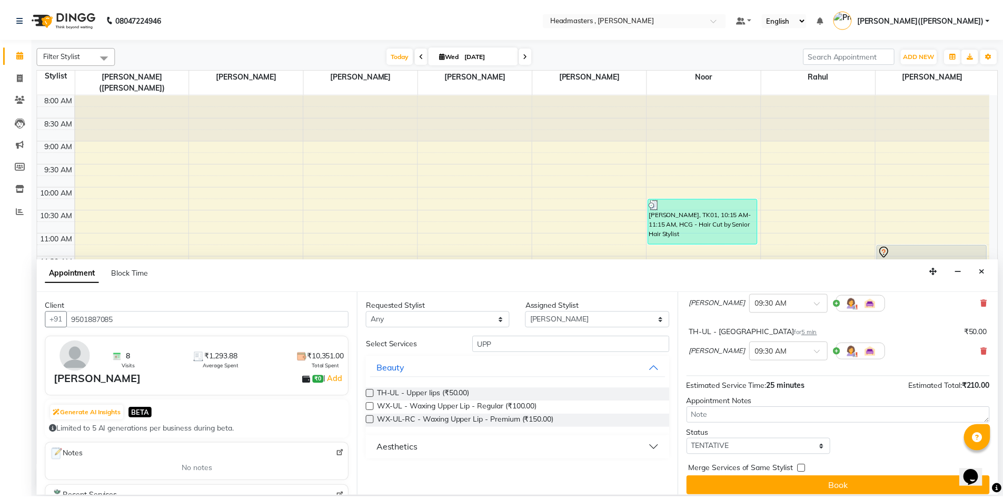
scroll to position [152, 0]
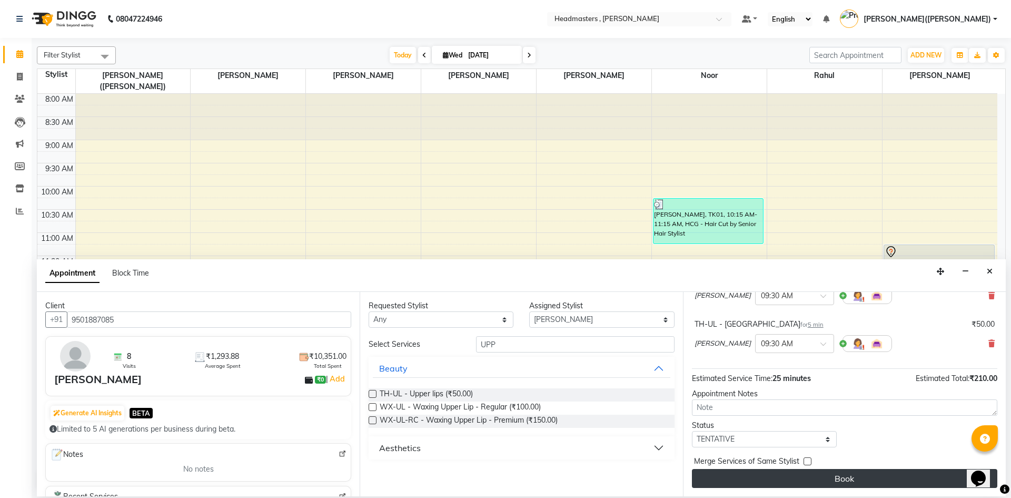
click at [848, 482] on button "Book" at bounding box center [844, 478] width 305 height 19
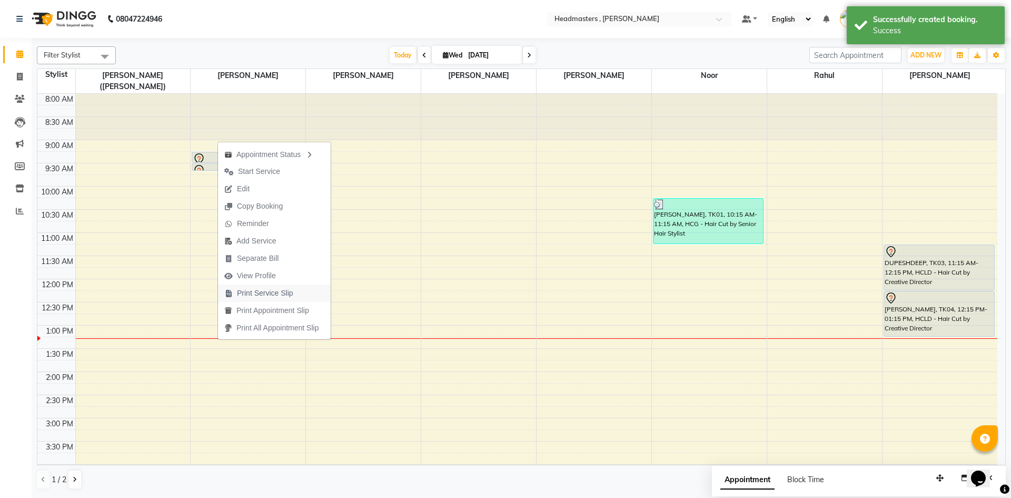
click at [247, 290] on span "Print Service Slip" at bounding box center [265, 292] width 56 height 11
click at [247, 290] on div "8:00 AM 8:30 AM 9:00 AM 9:30 AM 10:00 AM 10:30 AM 11:00 AM 11:30 AM 12:00 PM 12…" at bounding box center [517, 395] width 960 height 602
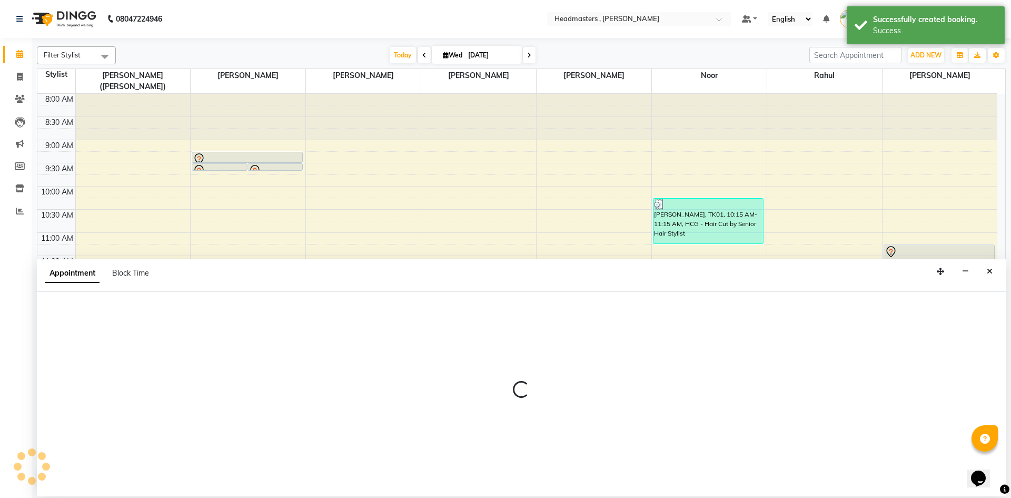
select select "85122"
select select "735"
select select "tentative"
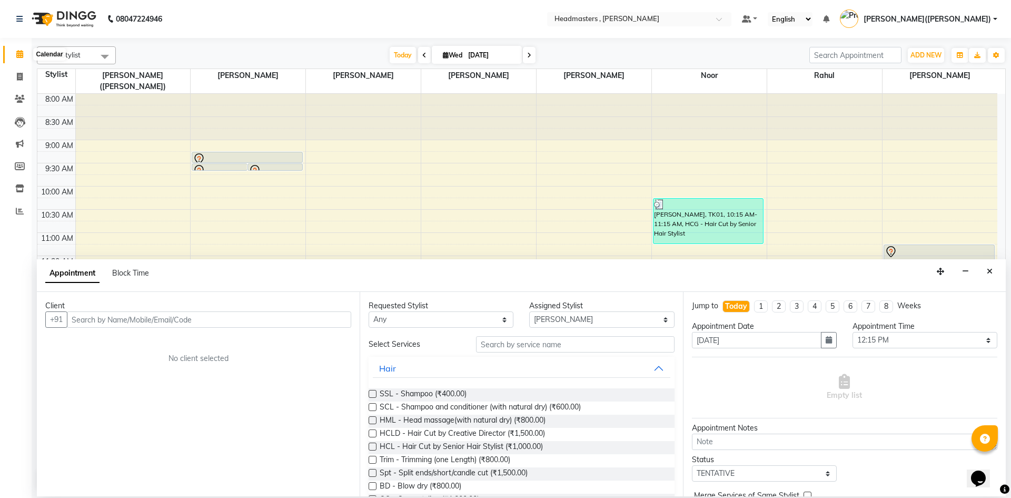
click at [22, 54] on icon at bounding box center [19, 54] width 7 height 8
click at [993, 266] on button "Close" at bounding box center [989, 271] width 15 height 16
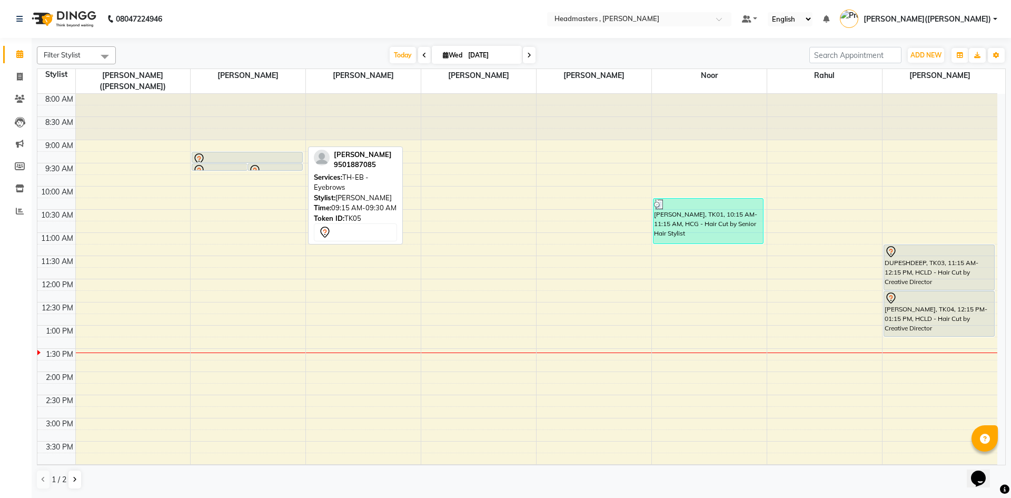
click at [217, 153] on div at bounding box center [247, 159] width 108 height 13
select select "7"
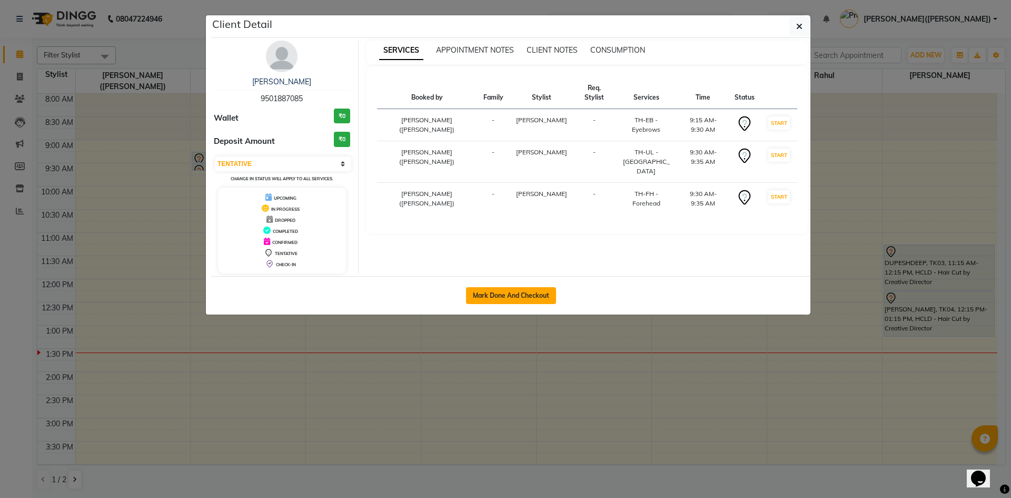
click at [538, 300] on button "Mark Done And Checkout" at bounding box center [511, 295] width 90 height 17
select select "8566"
select select "service"
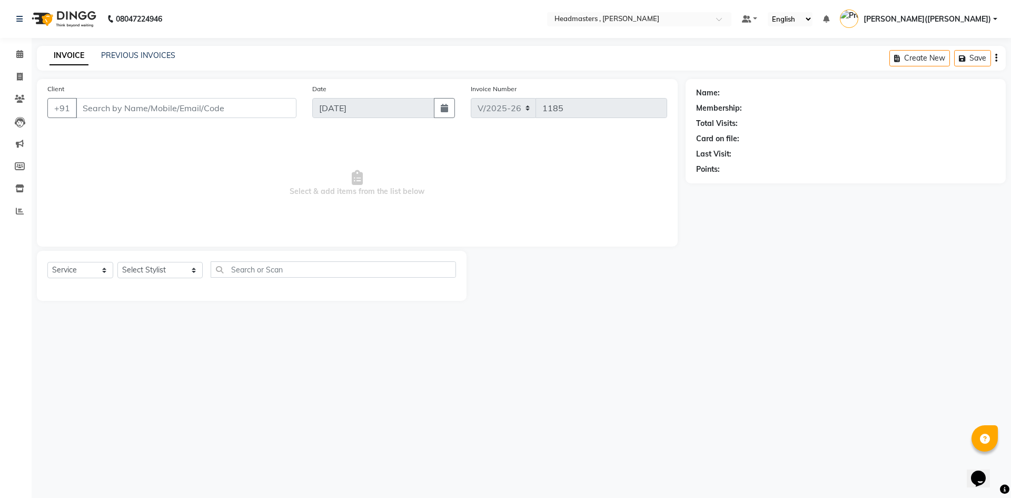
type input "9501887085"
select select "85122"
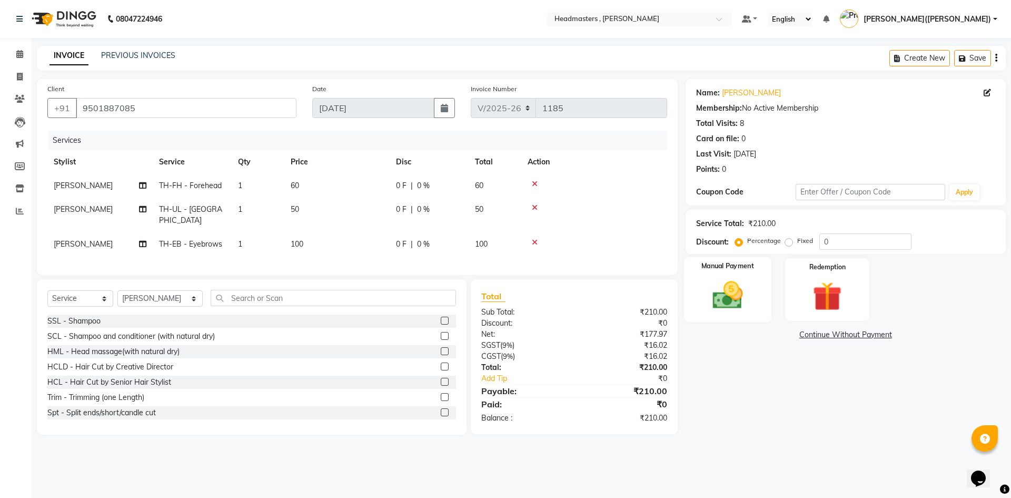
click at [730, 302] on img at bounding box center [727, 294] width 49 height 35
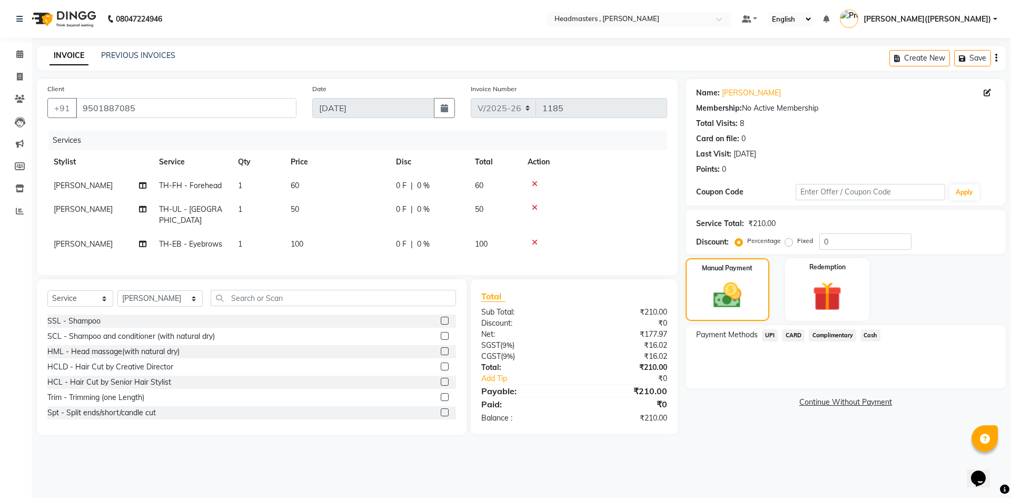
click at [769, 335] on span "UPI" at bounding box center [770, 335] width 16 height 12
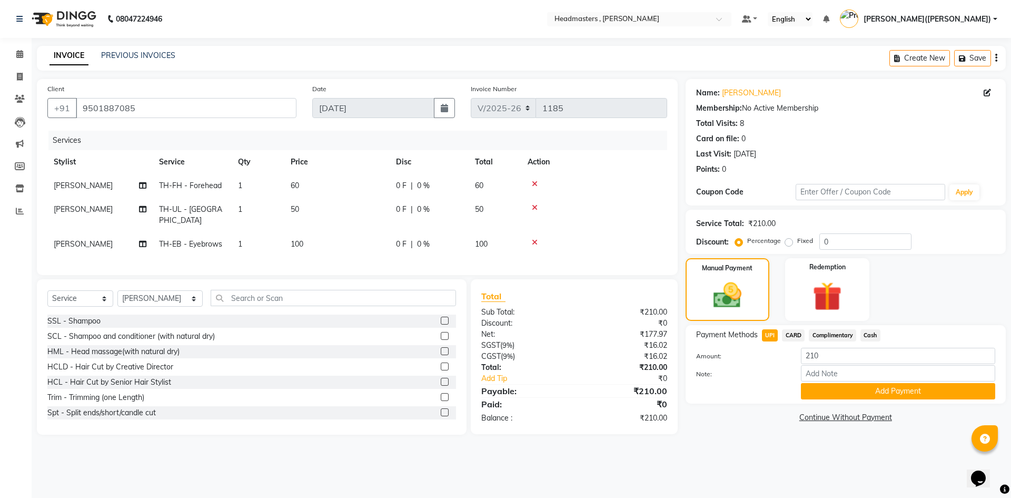
click at [797, 243] on label "Fixed" at bounding box center [805, 240] width 16 height 9
click at [789, 243] on input "Fixed" at bounding box center [790, 240] width 7 height 7
radio input "true"
click at [831, 245] on input "0" at bounding box center [865, 241] width 92 height 16
type input "10"
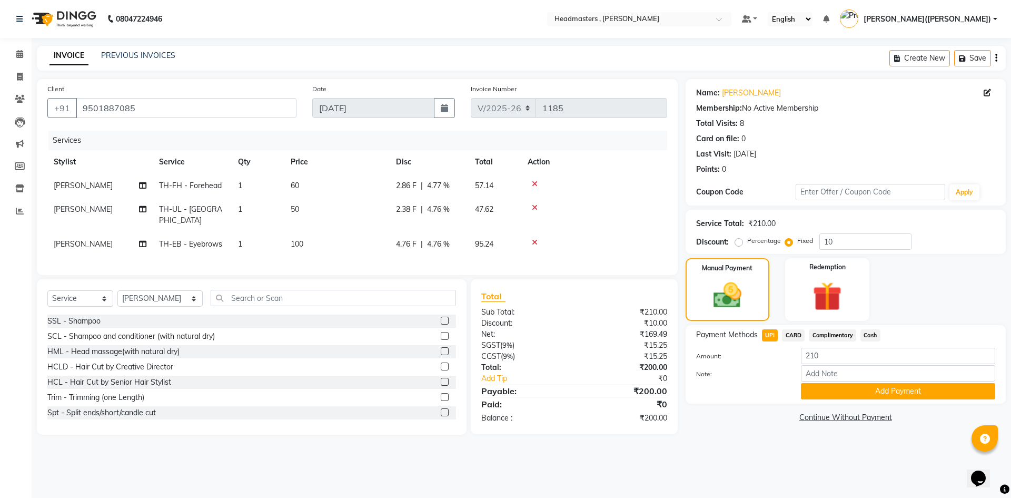
click at [741, 430] on div "Name: [PERSON_NAME] Membership: No Active Membership Total Visits: 8 Card on fi…" at bounding box center [850, 256] width 328 height 355
click at [768, 332] on span "UPI" at bounding box center [770, 335] width 16 height 12
type input "200"
click at [898, 389] on button "Add Payment" at bounding box center [898, 391] width 194 height 16
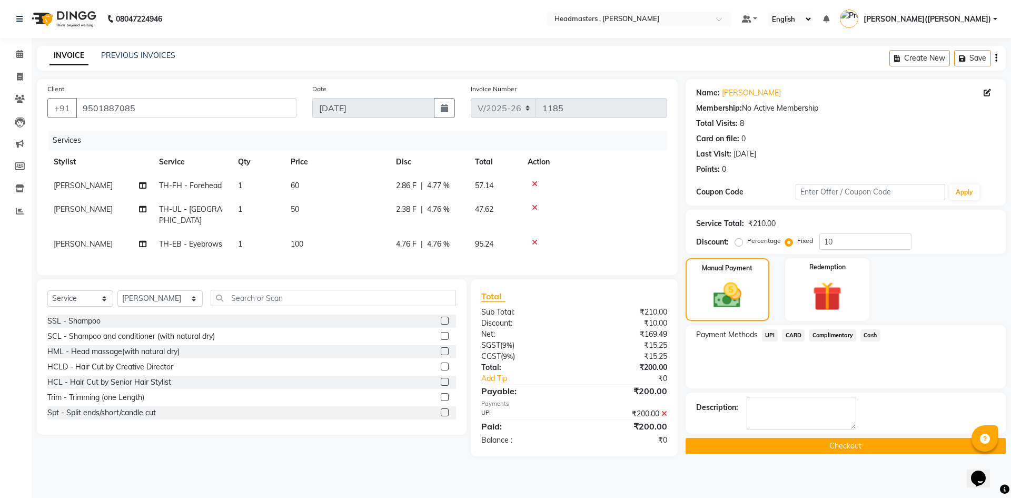
click at [845, 447] on button "Checkout" at bounding box center [846, 446] width 320 height 16
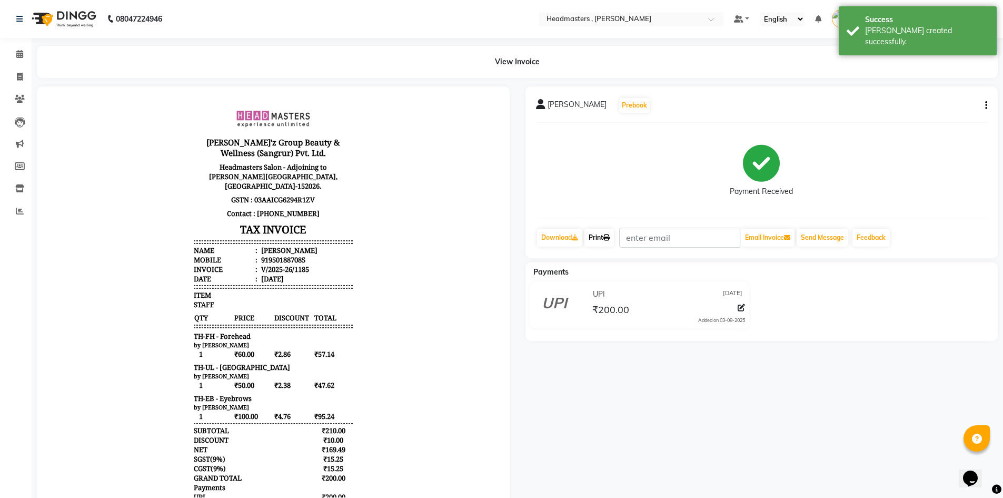
click at [603, 236] on link "Print" at bounding box center [598, 238] width 29 height 18
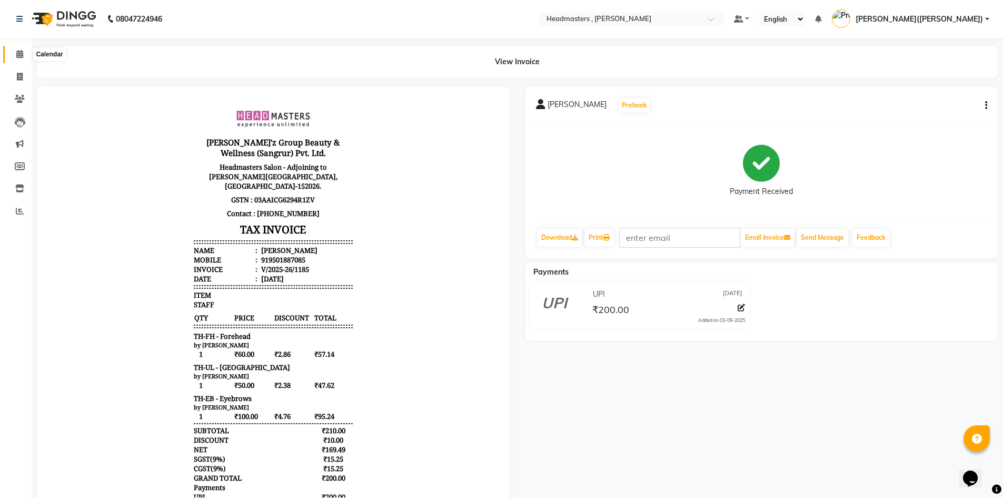
click at [18, 53] on icon at bounding box center [19, 54] width 7 height 8
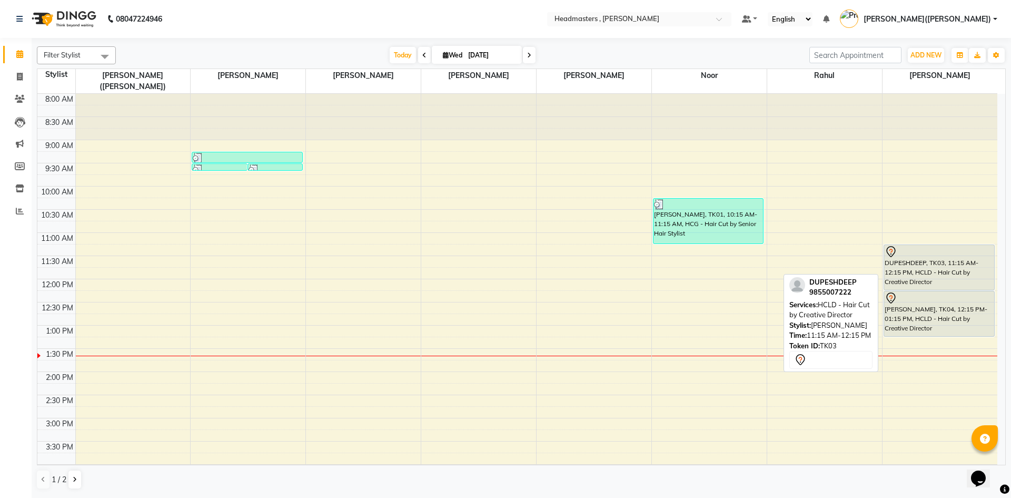
click at [930, 265] on div "DUPESHDEEP, TK03, 11:15 AM-12:15 PM, HCLD - Hair Cut by Creative Director [PERS…" at bounding box center [940, 395] width 115 height 602
click at [930, 262] on div "DUPESHDEEP, TK03, 11:15 AM-12:15 PM, HCLD - Hair Cut by Creative Director" at bounding box center [939, 267] width 110 height 45
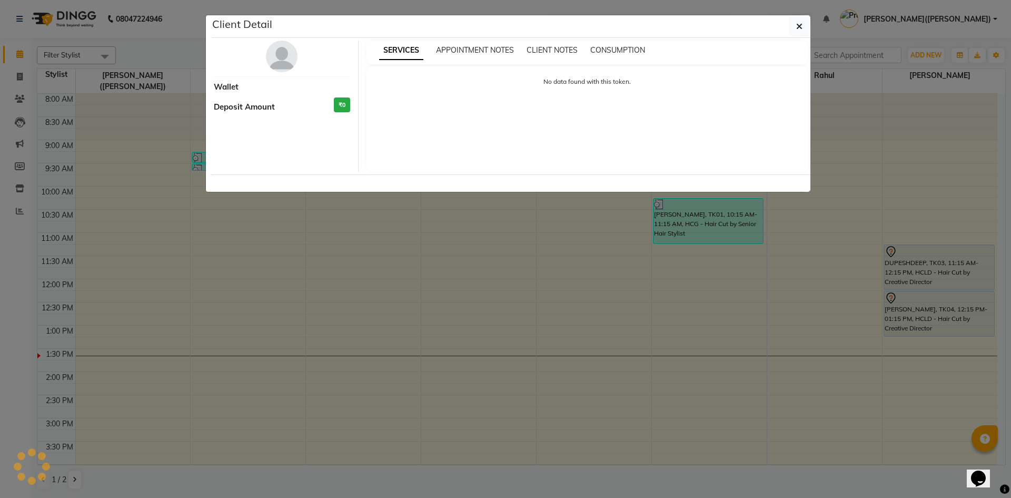
select select "7"
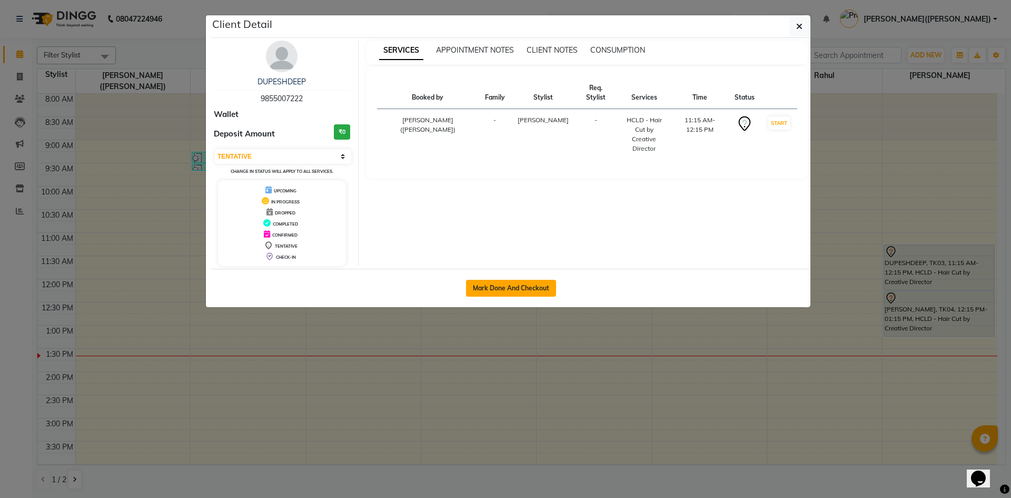
click at [504, 284] on button "Mark Done And Checkout" at bounding box center [511, 288] width 90 height 17
select select "service"
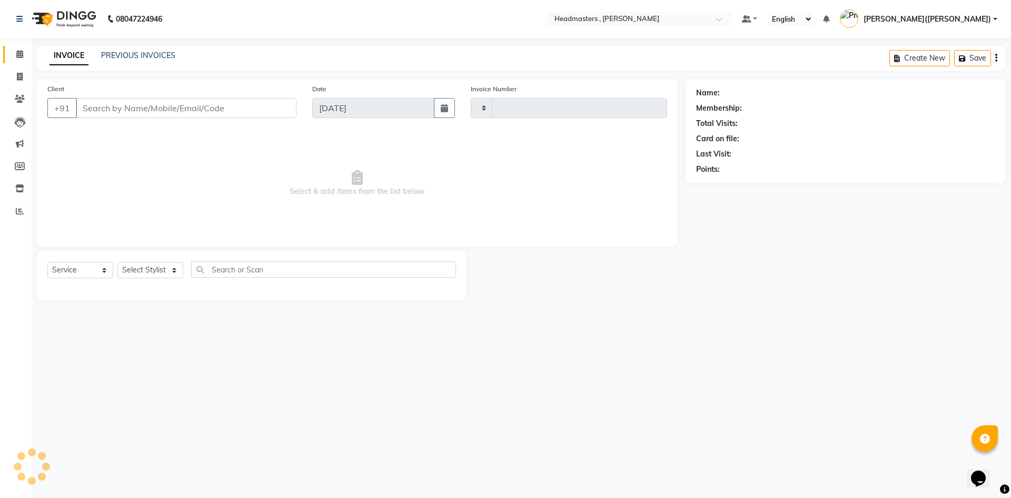
type input "1186"
select select "8566"
type input "9855007222"
select select "86642"
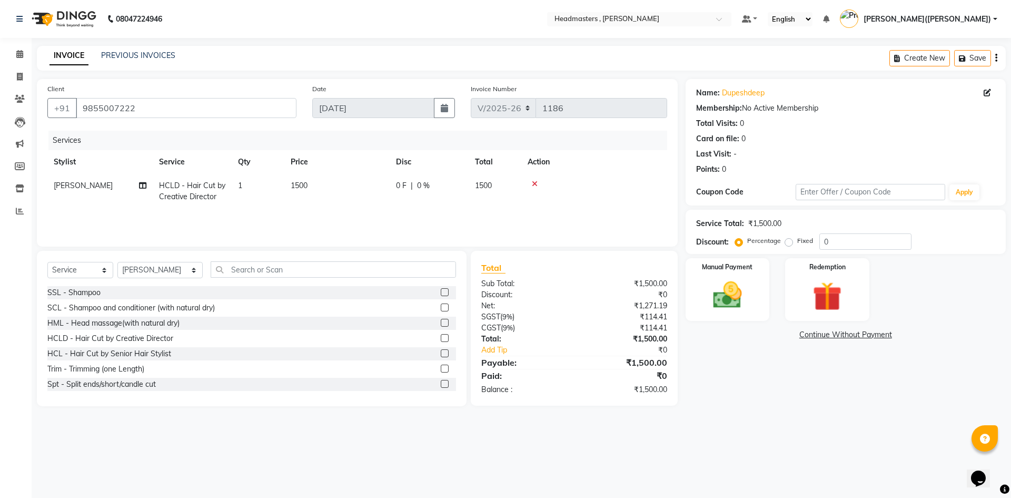
click at [797, 245] on label "Fixed" at bounding box center [805, 240] width 16 height 9
click at [790, 244] on input "Fixed" at bounding box center [790, 240] width 7 height 7
radio input "true"
click at [831, 244] on input "0" at bounding box center [865, 241] width 92 height 16
type input "800"
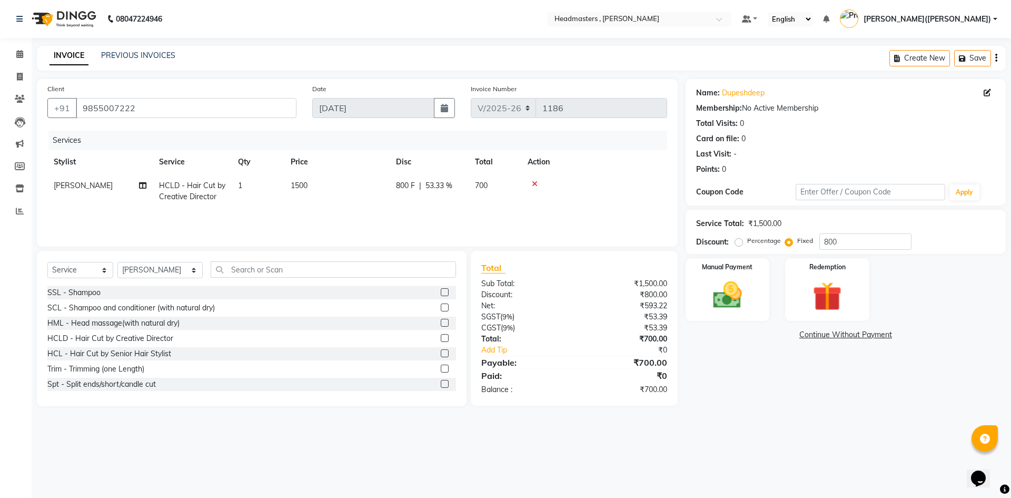
click at [766, 395] on div "Name: [PERSON_NAME] Membership: No Active Membership Total Visits: 0 Card on fi…" at bounding box center [850, 242] width 328 height 327
click at [715, 284] on img at bounding box center [727, 294] width 49 height 35
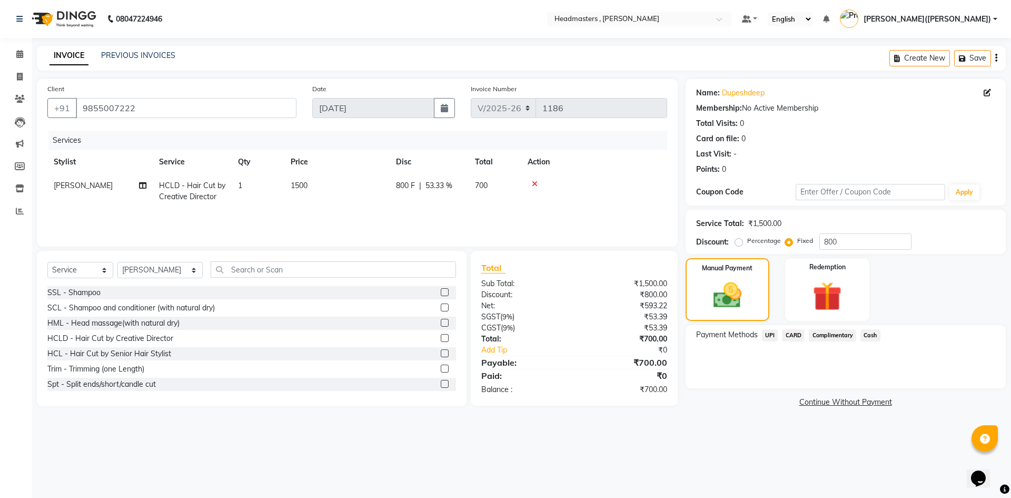
click at [868, 333] on span "Cash" at bounding box center [870, 335] width 20 height 12
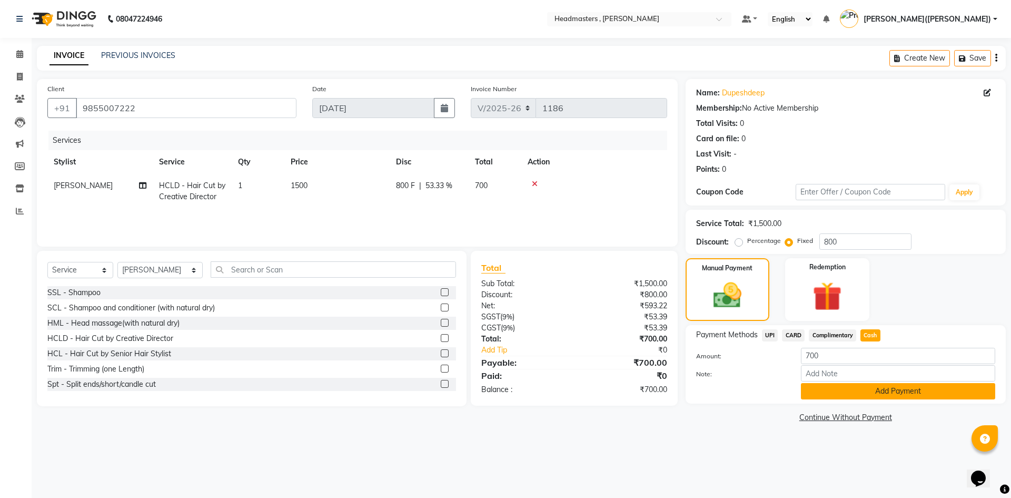
click at [877, 390] on button "Add Payment" at bounding box center [898, 391] width 194 height 16
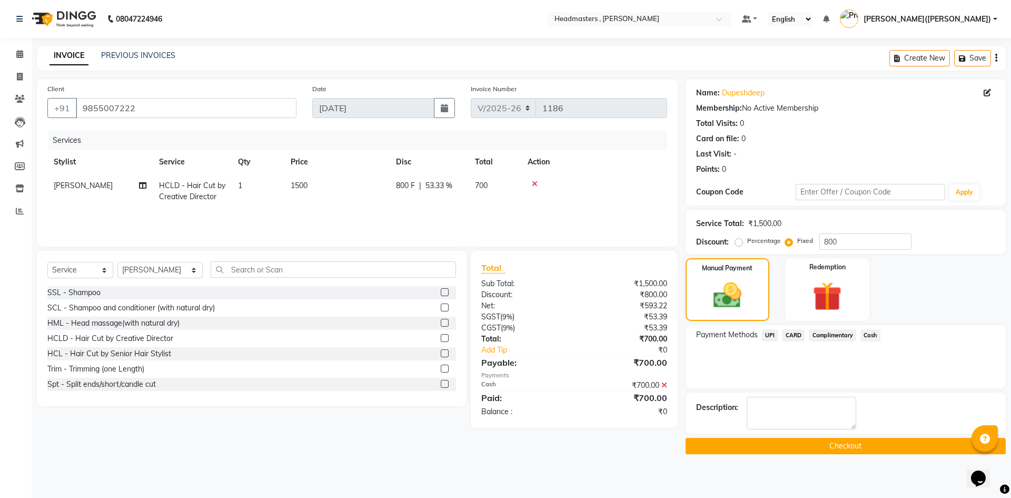
click at [849, 444] on button "Checkout" at bounding box center [846, 446] width 320 height 16
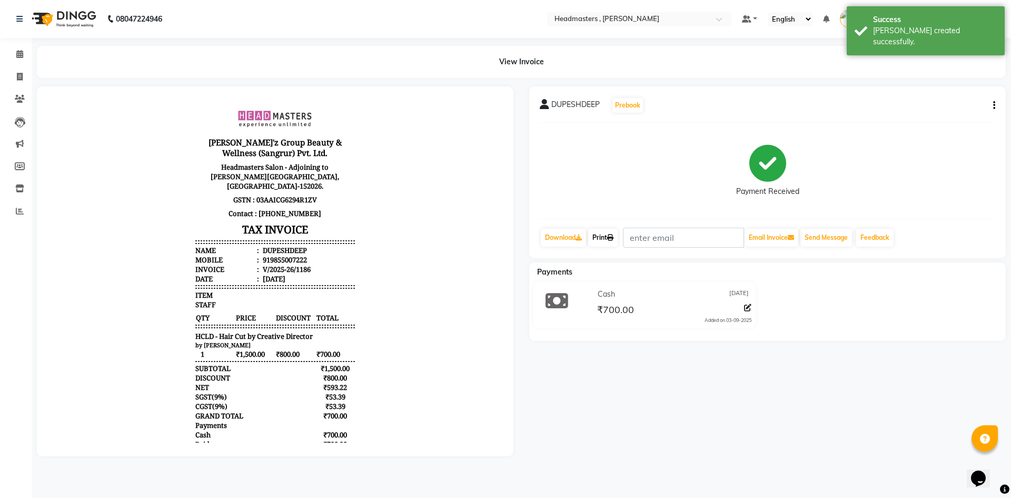
click at [602, 240] on link "Print" at bounding box center [602, 238] width 29 height 18
click at [607, 235] on link "Print" at bounding box center [602, 238] width 29 height 18
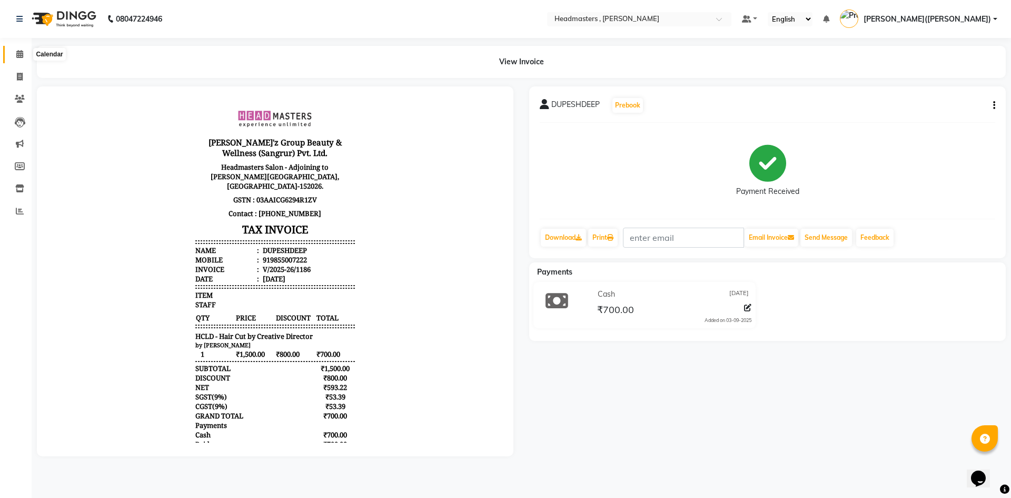
click at [15, 55] on span at bounding box center [20, 54] width 18 height 12
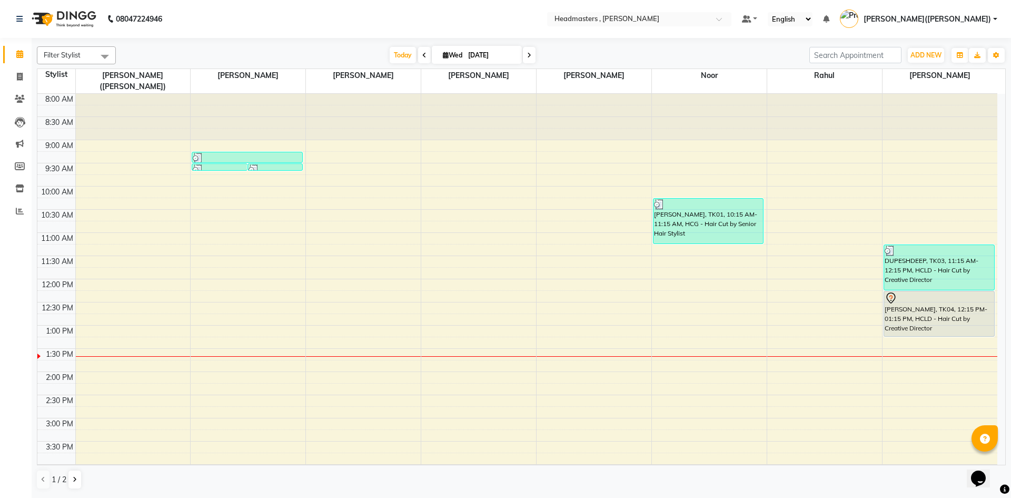
click at [579, 375] on div "8:00 AM 8:30 AM 9:00 AM 9:30 AM 10:00 AM 10:30 AM 11:00 AM 11:30 AM 12:00 PM 12…" at bounding box center [517, 395] width 960 height 602
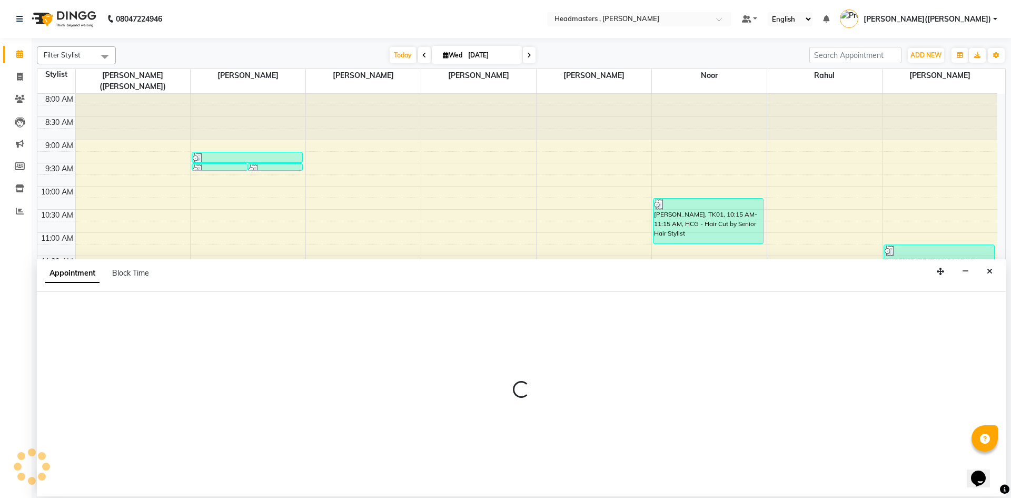
select select "85126"
select select "855"
select select "tentative"
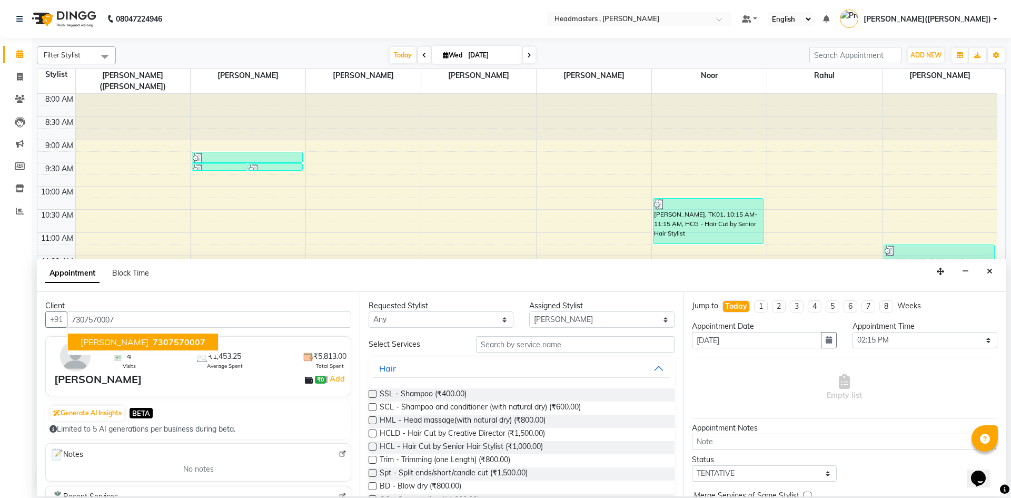
type input "7307570007"
click at [661, 320] on select "Select [PERSON_NAME] [PERSON_NAME] [PERSON_NAME] [PERSON_NAME] [PERSON_NAME]([P…" at bounding box center [601, 319] width 145 height 16
select select "85125"
click at [529, 311] on select "Select [PERSON_NAME] [PERSON_NAME] [PERSON_NAME] [PERSON_NAME] [PERSON_NAME]([P…" at bounding box center [601, 319] width 145 height 16
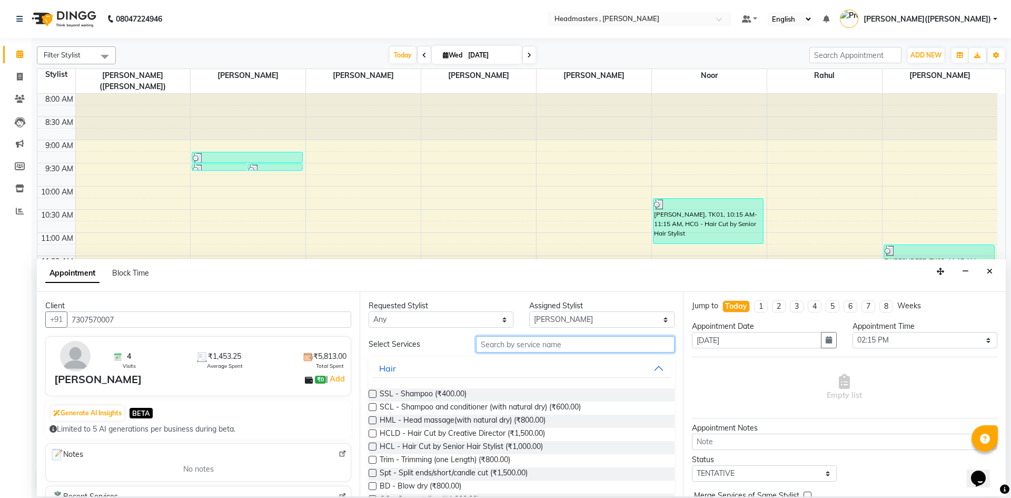
click at [509, 346] on input "text" at bounding box center [575, 344] width 199 height 16
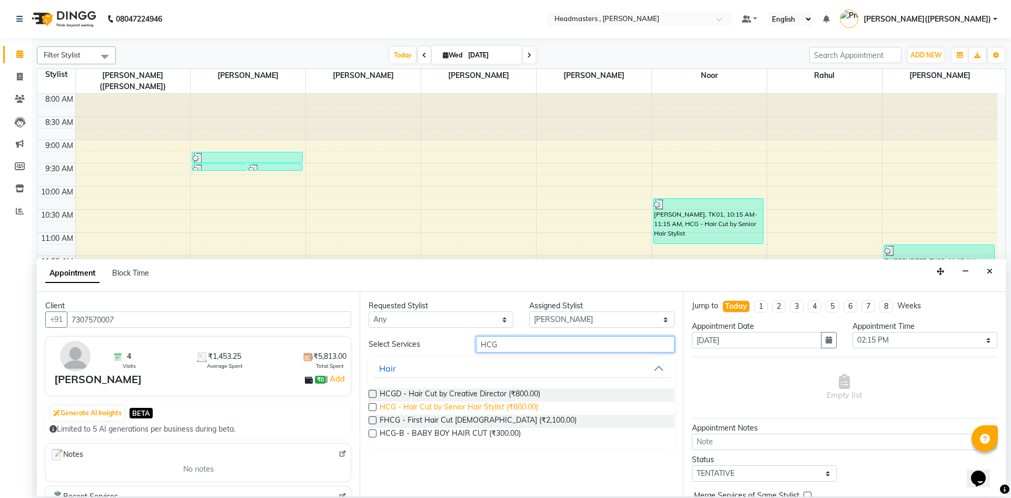
type input "HCG"
click at [463, 403] on span "HCG - Hair Cut by Senior Hair Stylist (₹600.00)" at bounding box center [459, 407] width 158 height 13
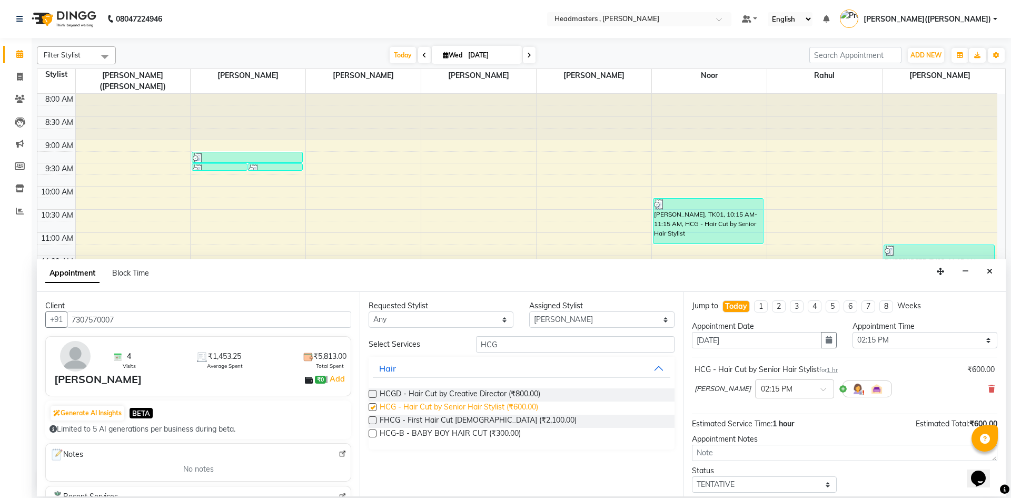
checkbox input "false"
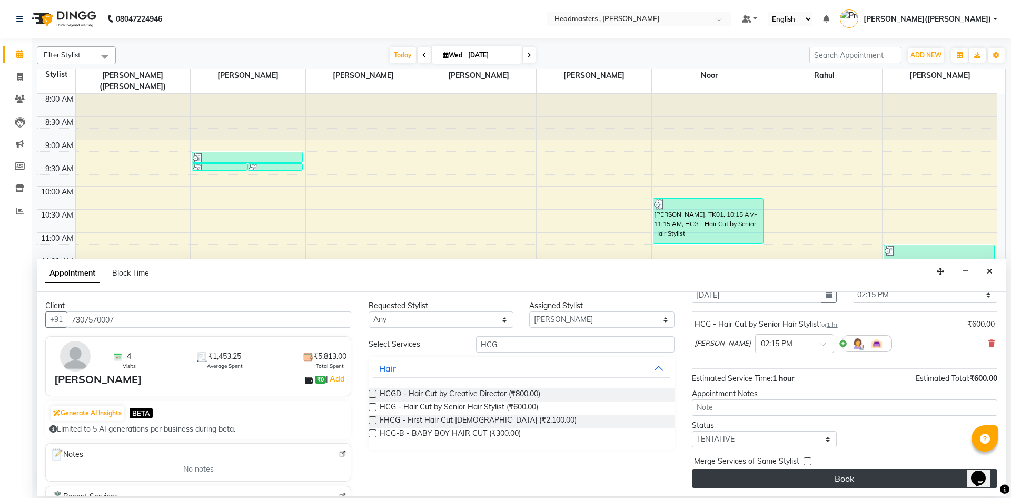
click at [907, 471] on button "Book" at bounding box center [844, 478] width 305 height 19
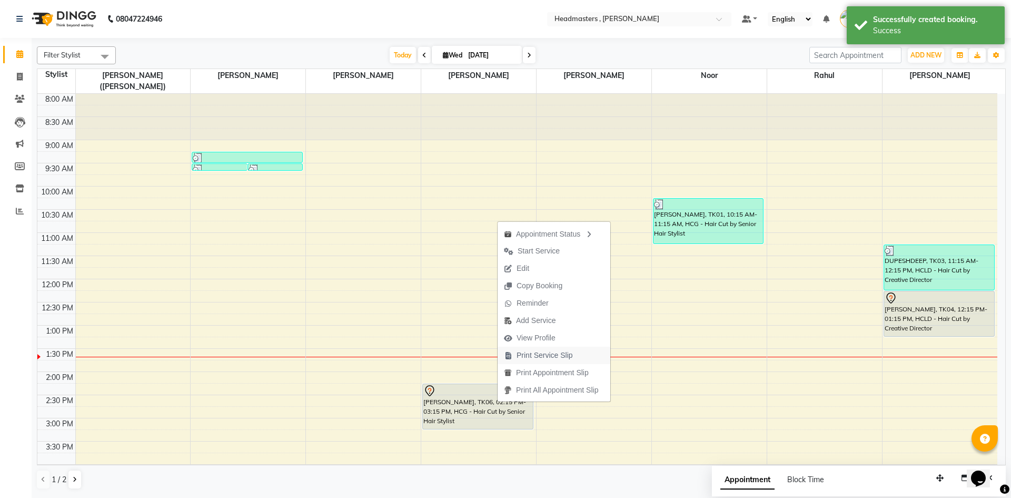
click at [534, 354] on span "Print Service Slip" at bounding box center [545, 355] width 56 height 11
